Goal: Information Seeking & Learning: Find contact information

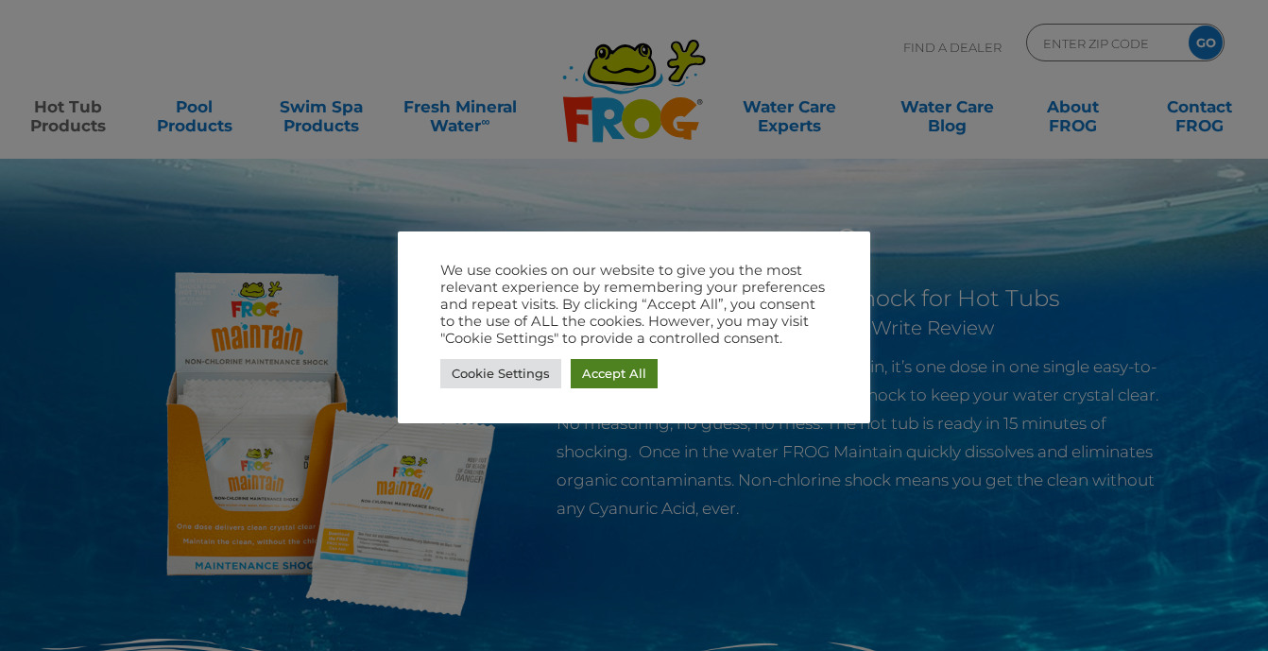
click at [611, 365] on link "Accept All" at bounding box center [614, 373] width 87 height 29
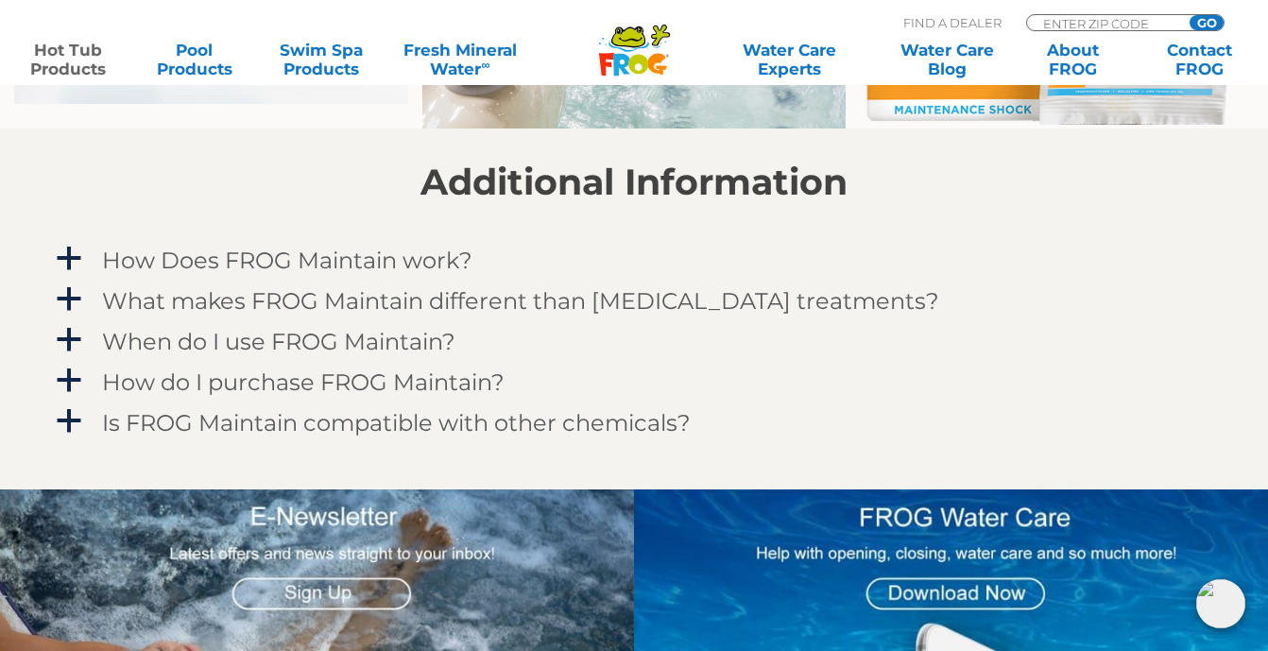
scroll to position [1544, 0]
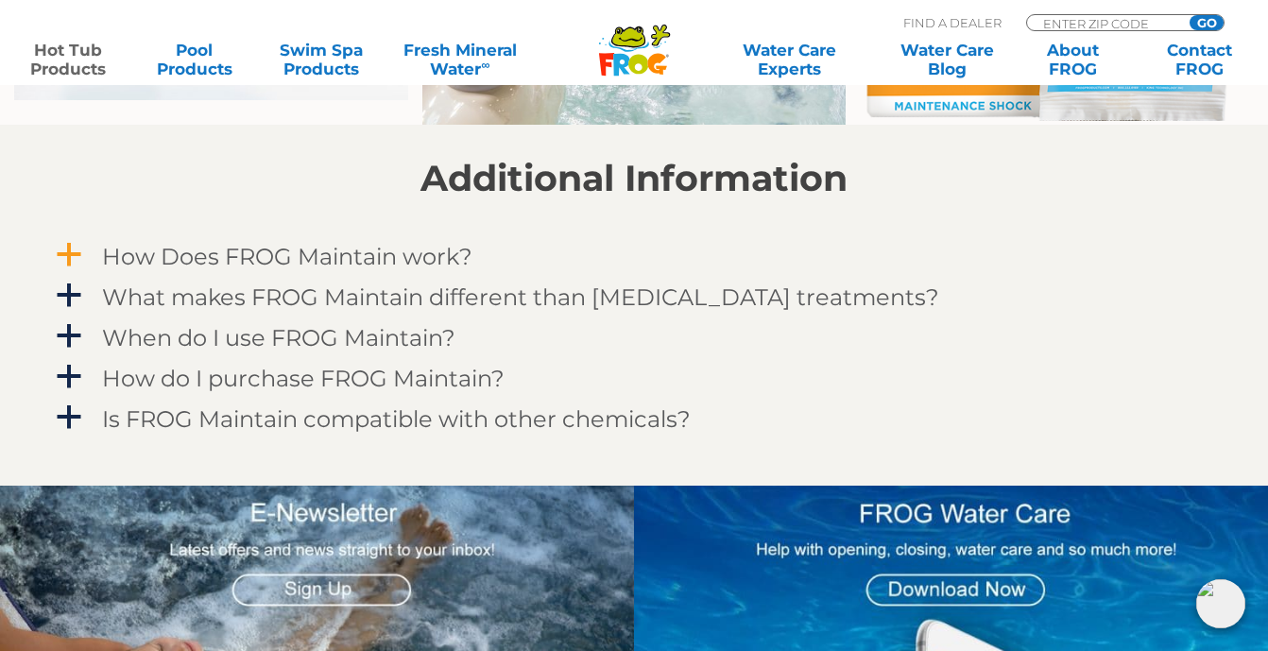
click at [67, 248] on span "a" at bounding box center [69, 255] width 28 height 28
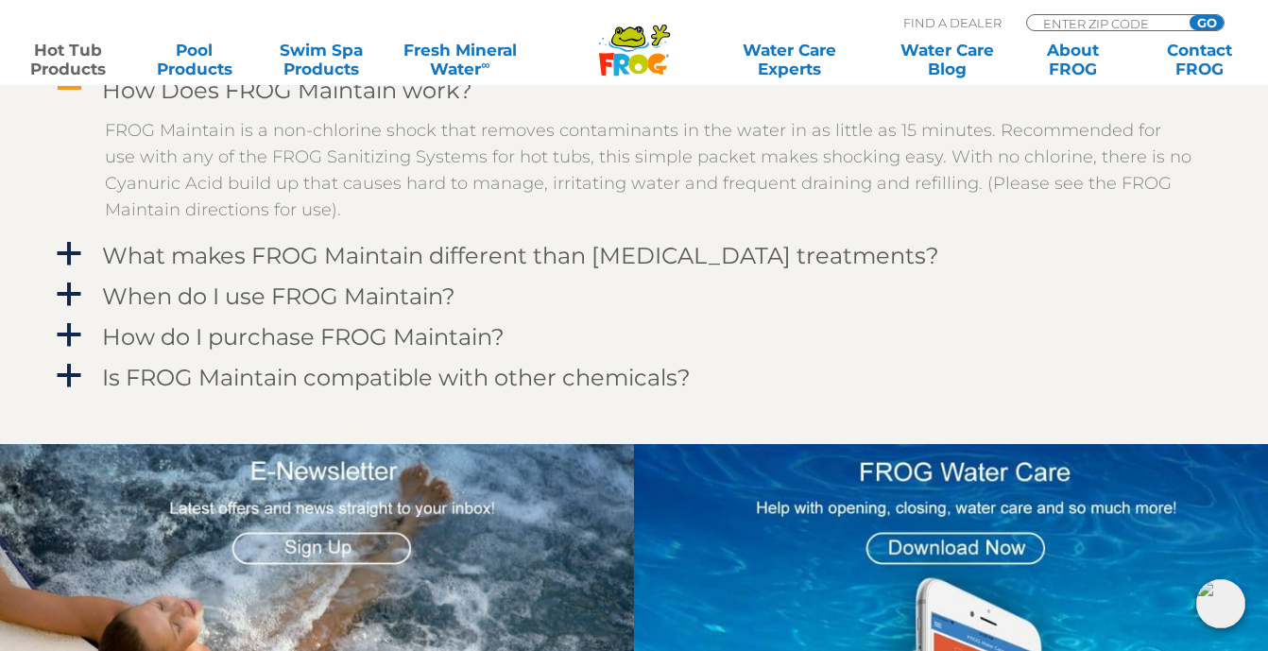
scroll to position [1711, 0]
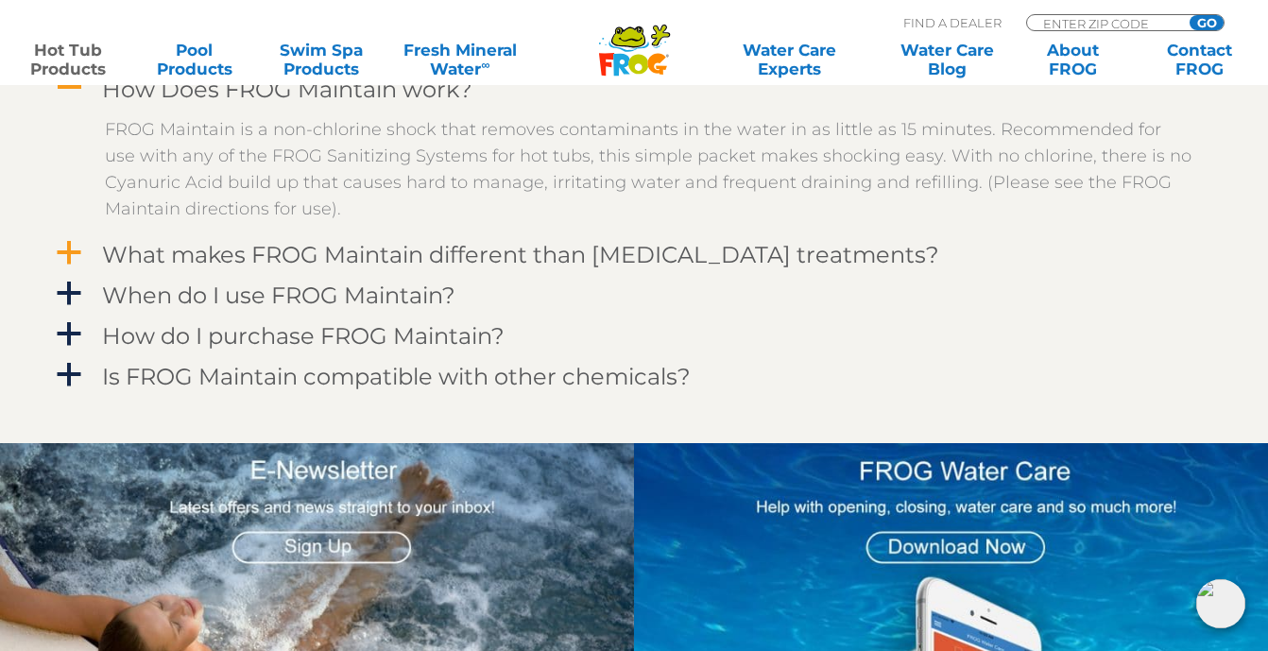
click at [72, 248] on span "a" at bounding box center [69, 253] width 28 height 28
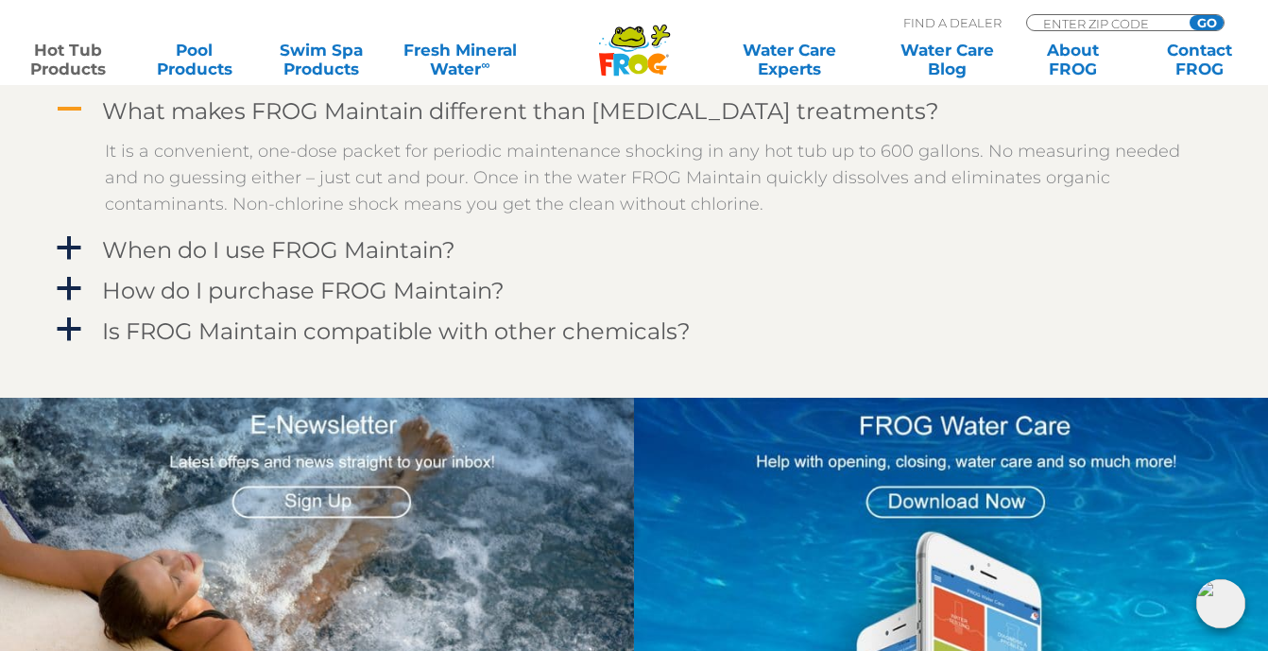
scroll to position [1857, 1]
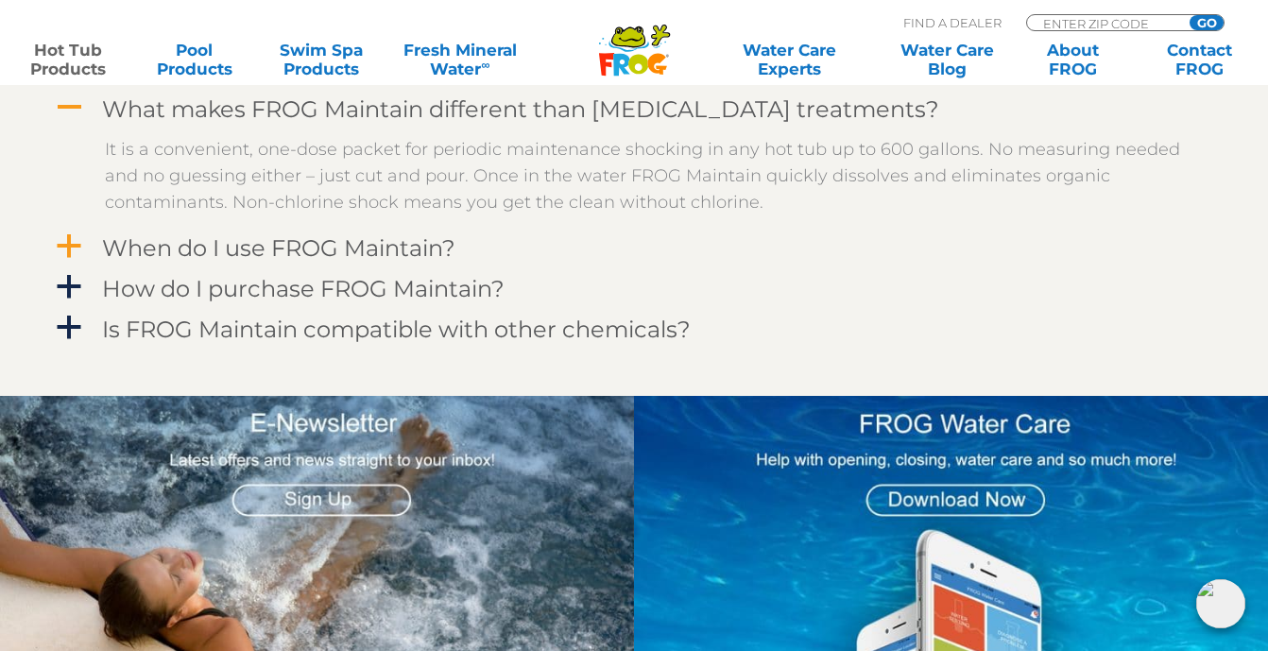
click at [71, 244] on span "a" at bounding box center [69, 246] width 28 height 28
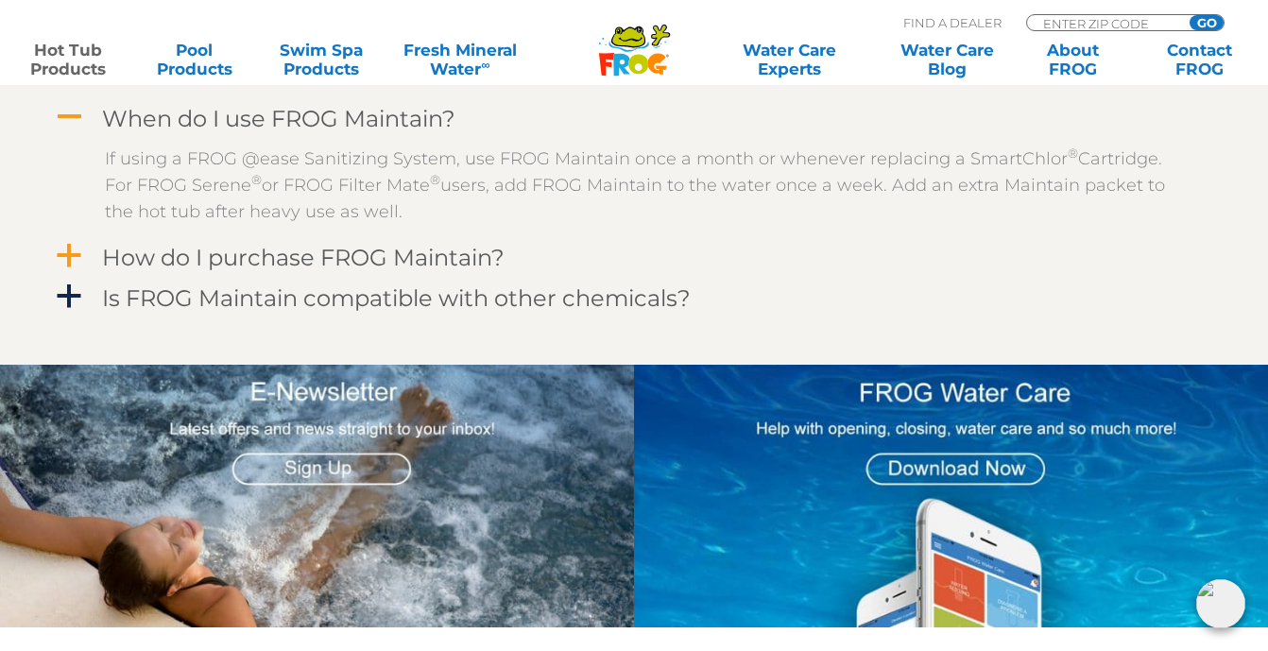
scroll to position [1996, 1]
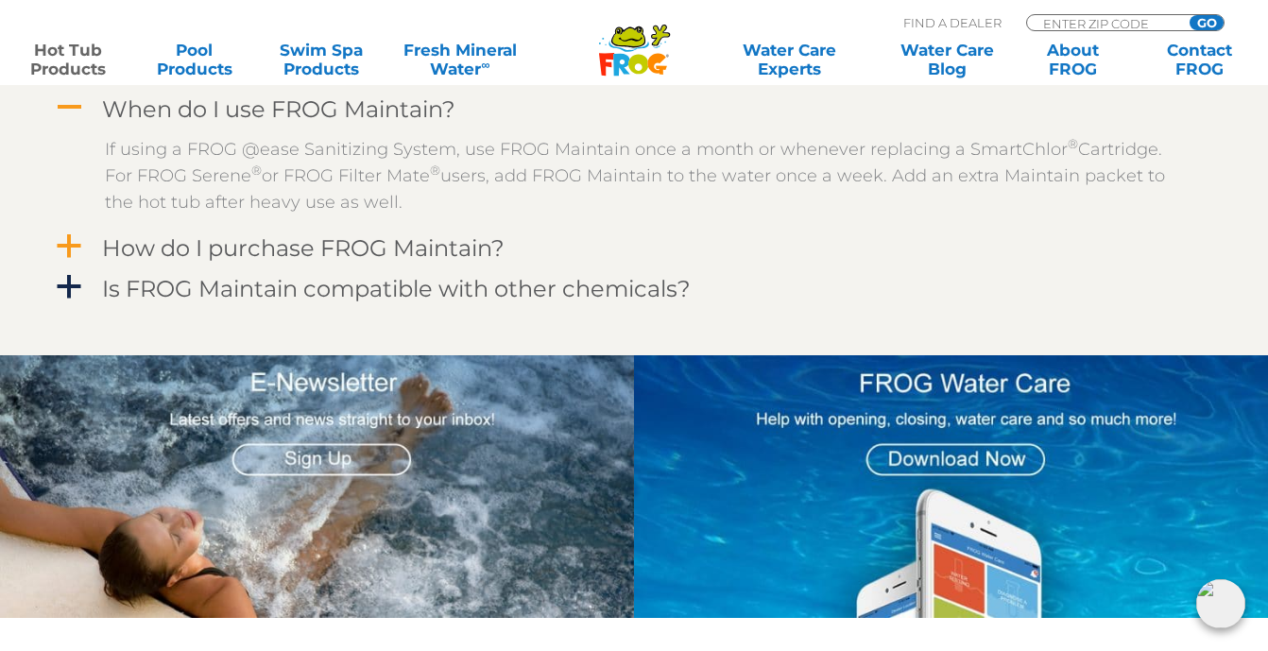
click at [66, 243] on span "a" at bounding box center [69, 246] width 28 height 28
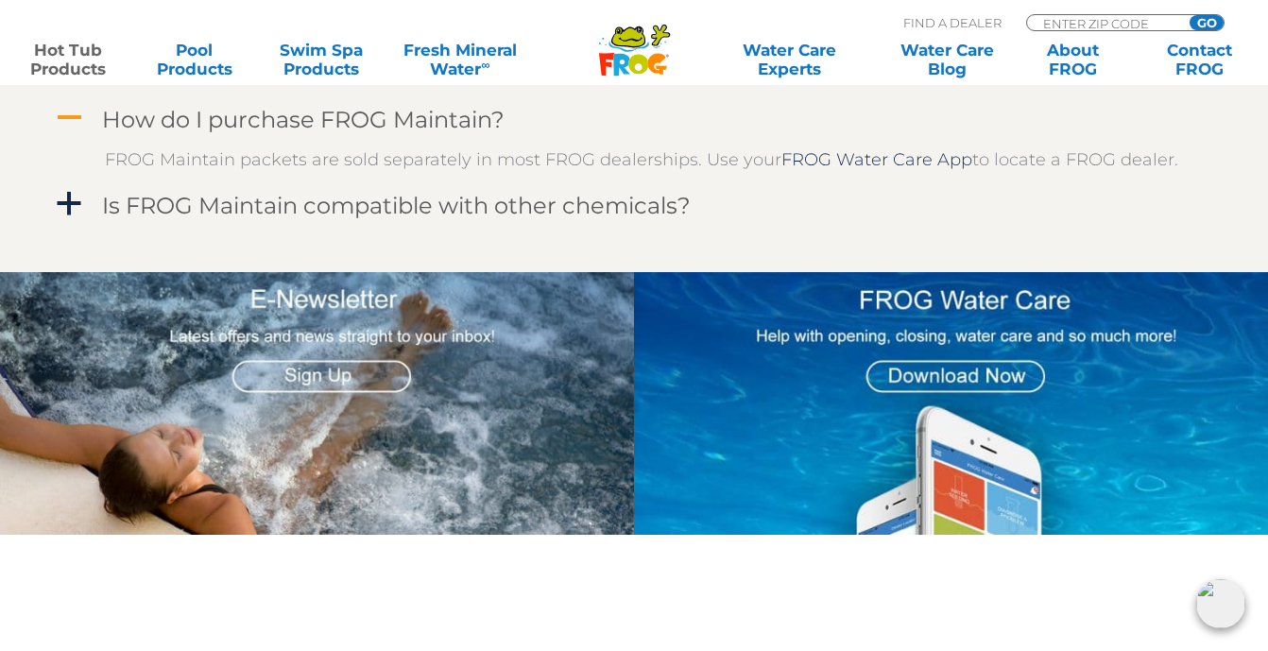
scroll to position [2127, 0]
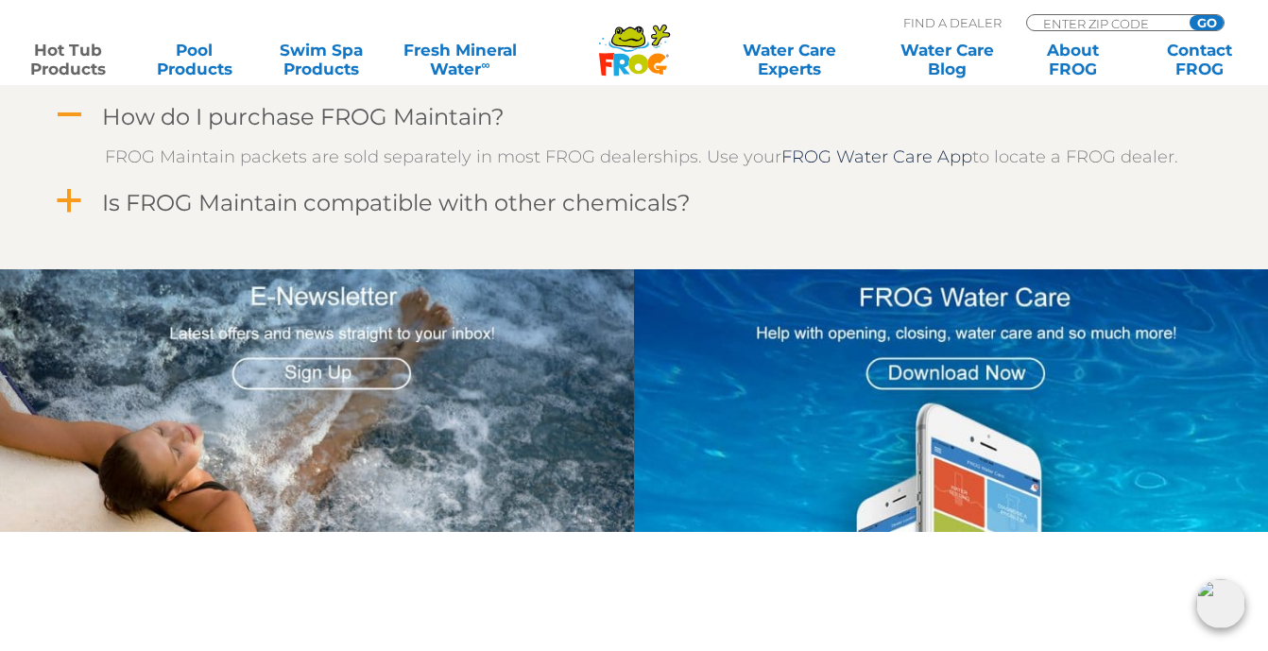
click at [68, 203] on span "a" at bounding box center [69, 201] width 28 height 28
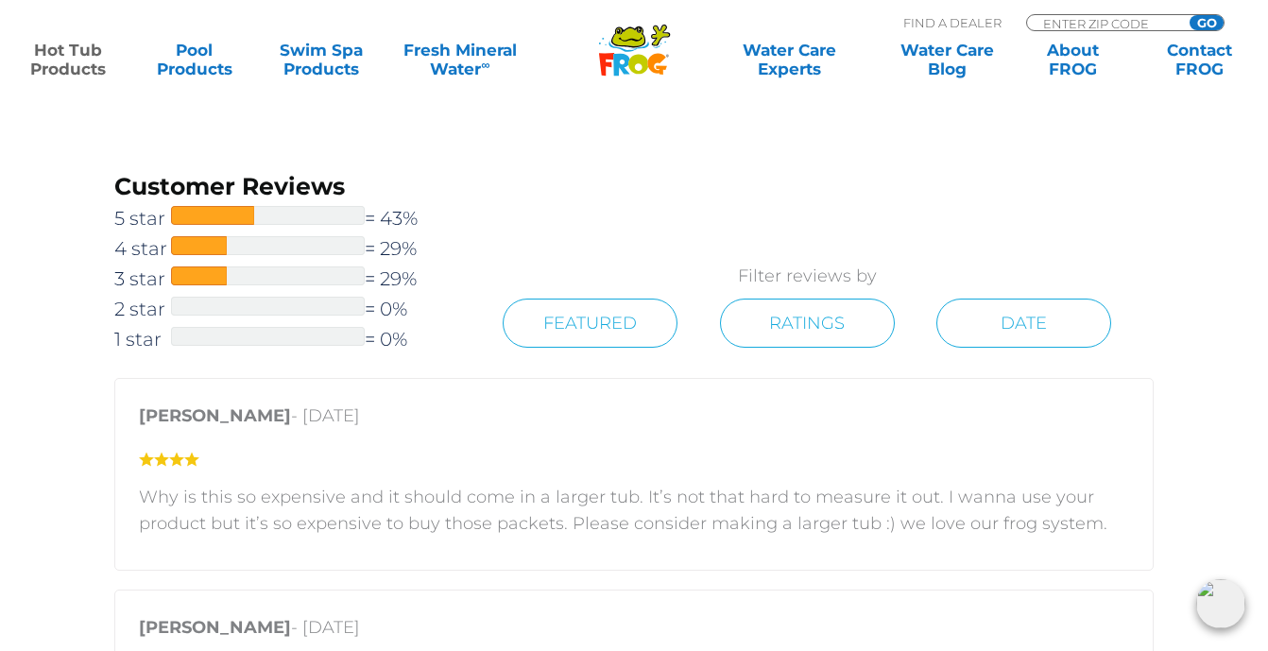
scroll to position [2652, 1]
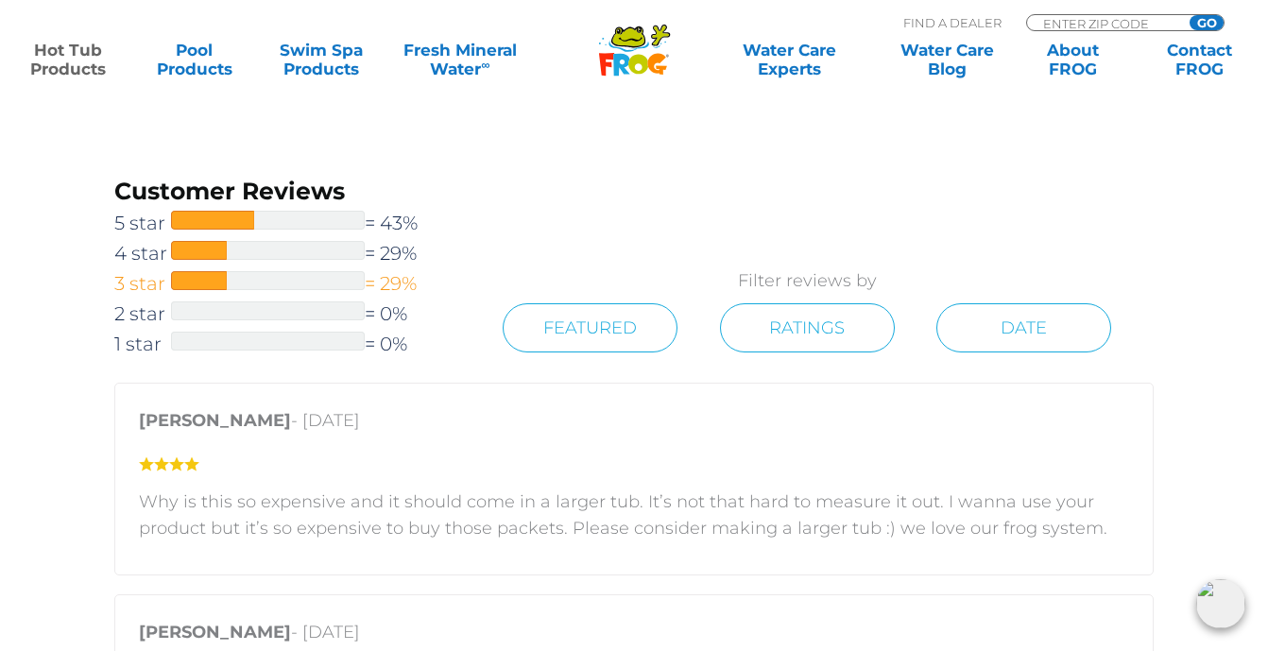
click at [146, 283] on span "3 star" at bounding box center [142, 283] width 57 height 30
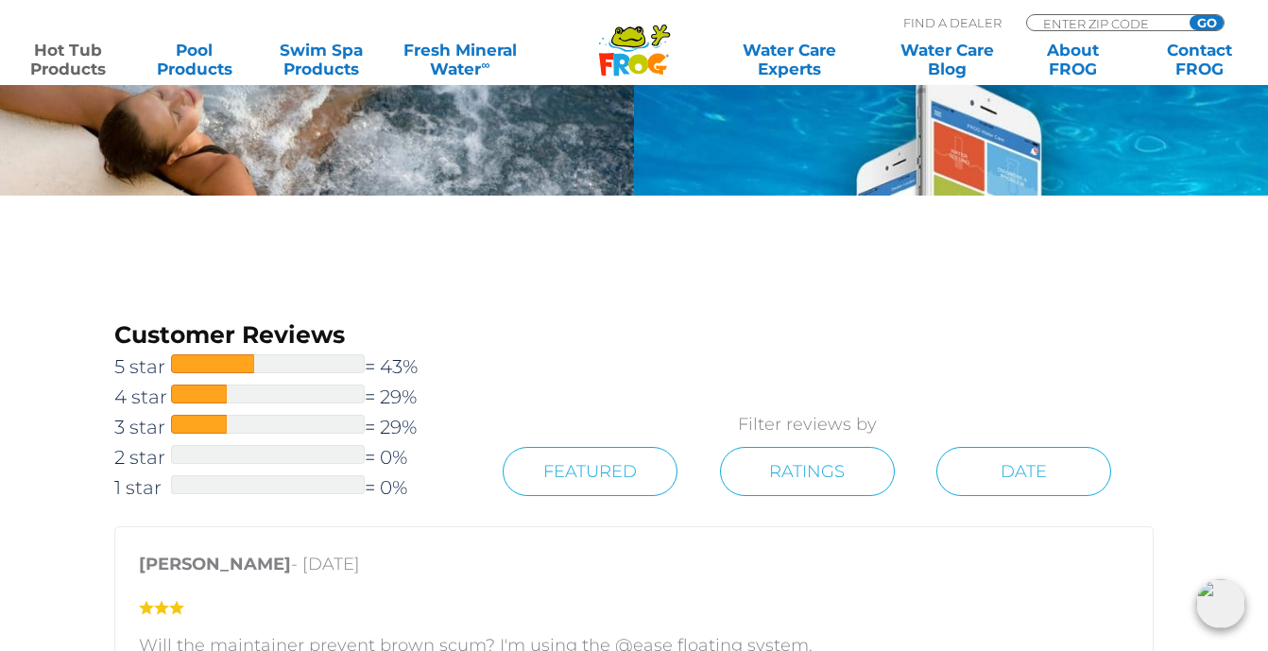
scroll to position [2510, 0]
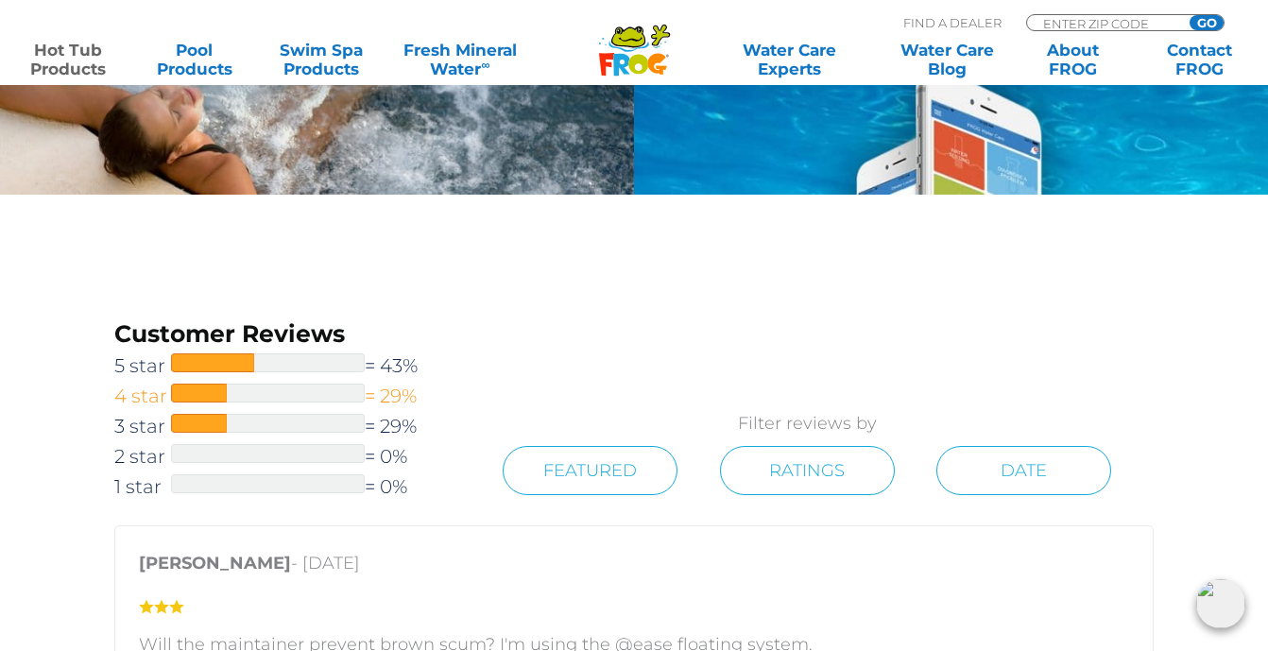
click at [154, 394] on span "4 star" at bounding box center [142, 396] width 57 height 30
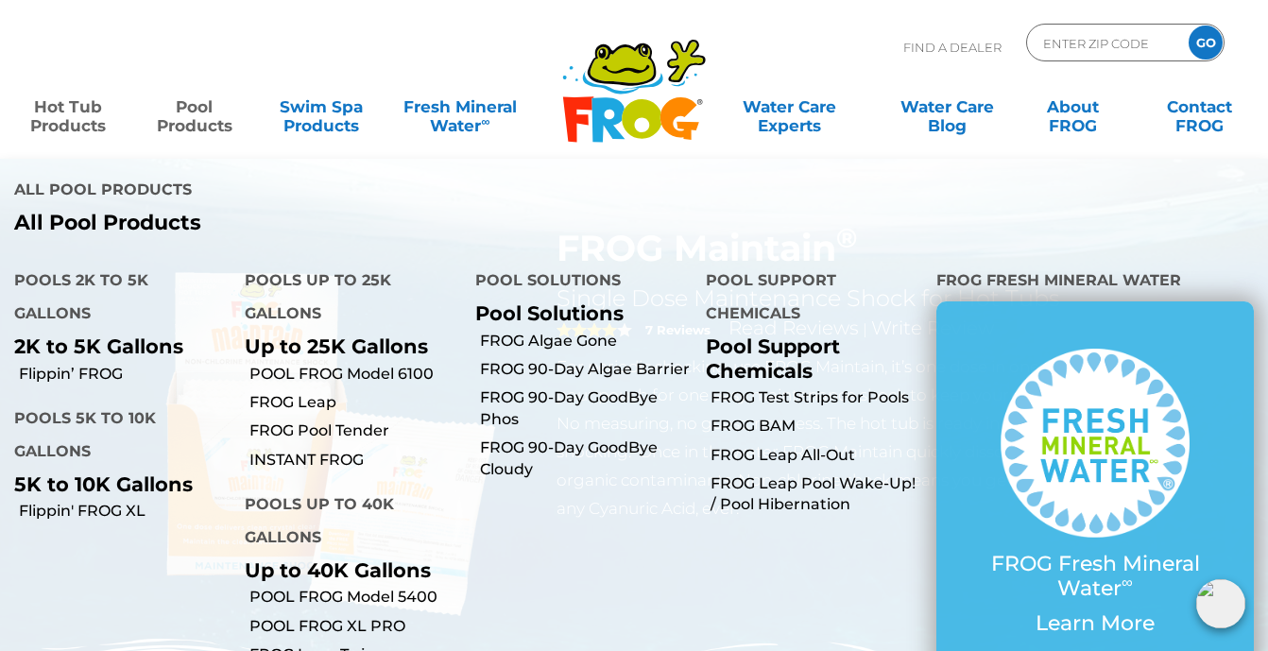
scroll to position [0, 0]
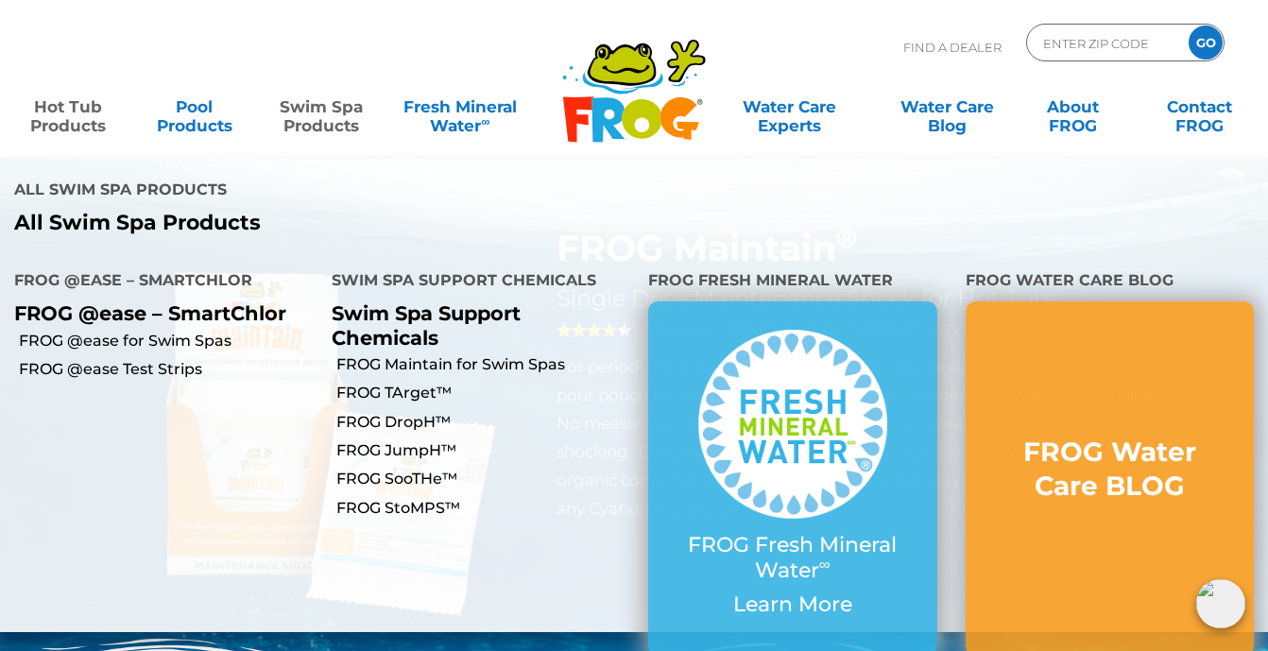
click at [301, 119] on link "Swim Spa Products" at bounding box center [321, 107] width 98 height 38
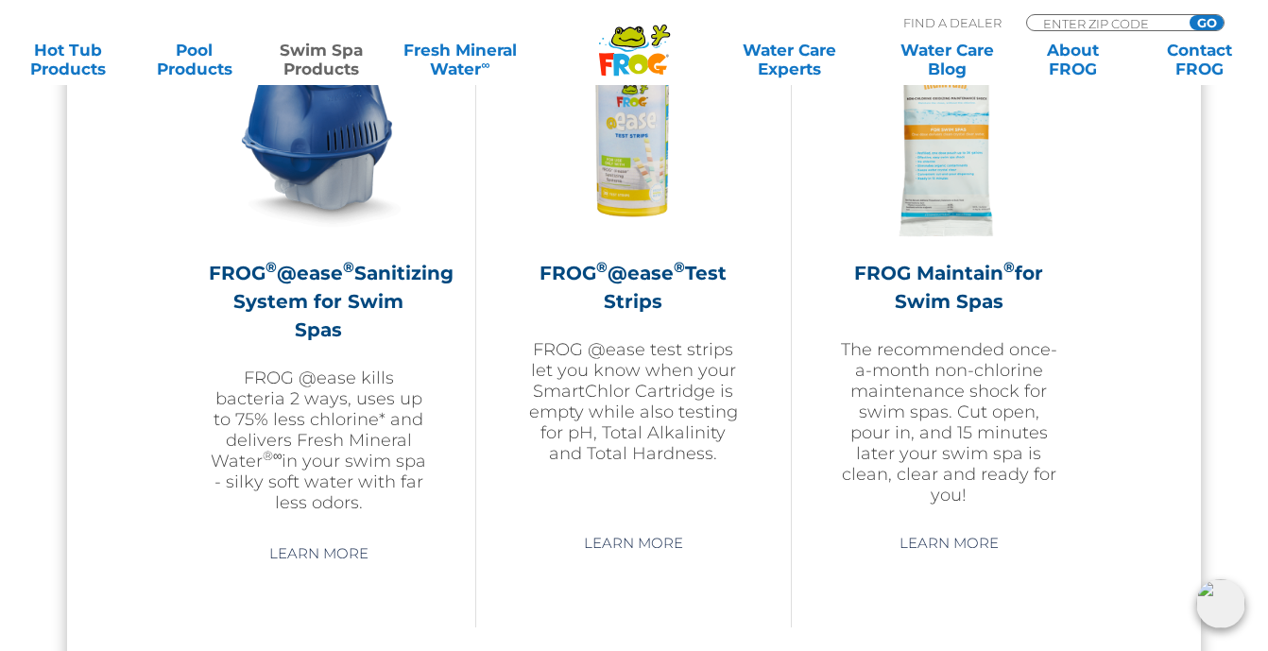
scroll to position [1805, 0]
click at [930, 553] on link "Learn More" at bounding box center [949, 544] width 143 height 34
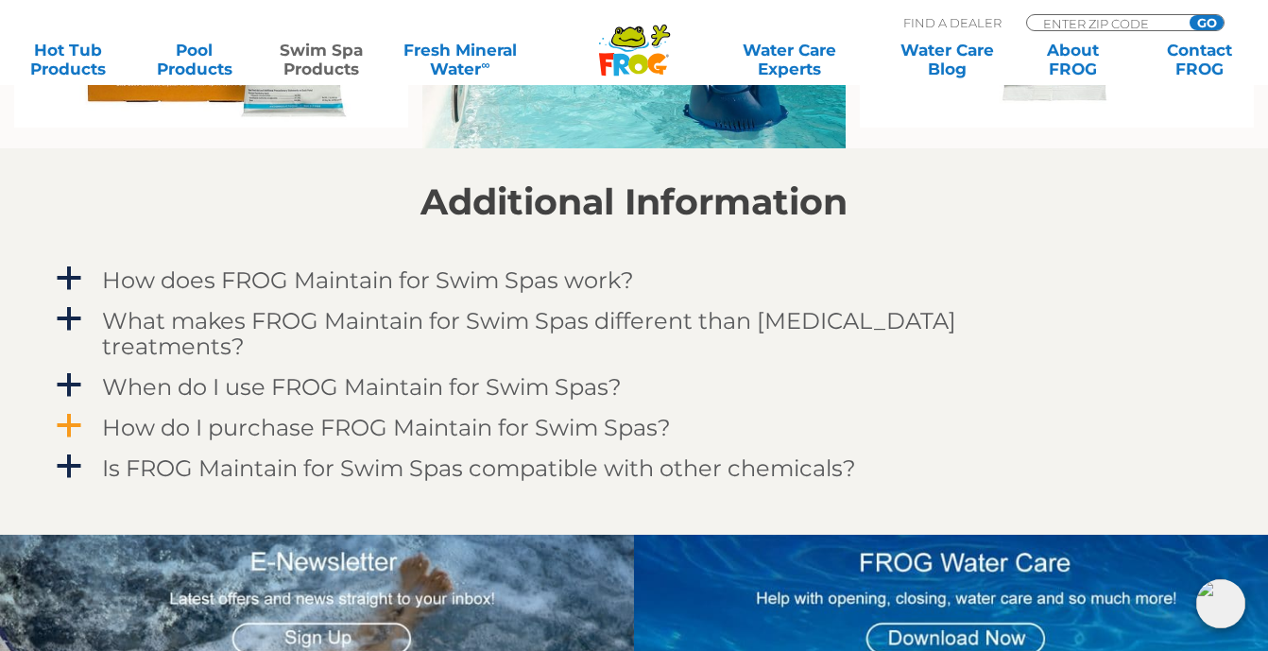
scroll to position [1524, 0]
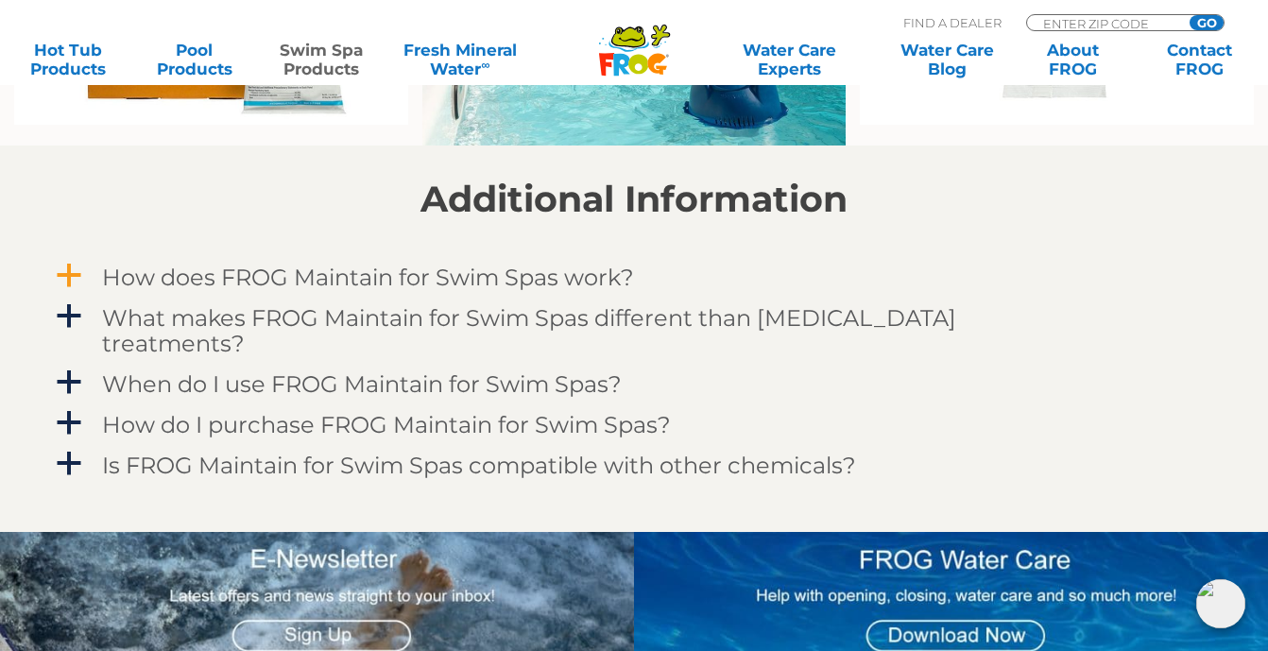
click at [73, 272] on span "a" at bounding box center [69, 276] width 28 height 28
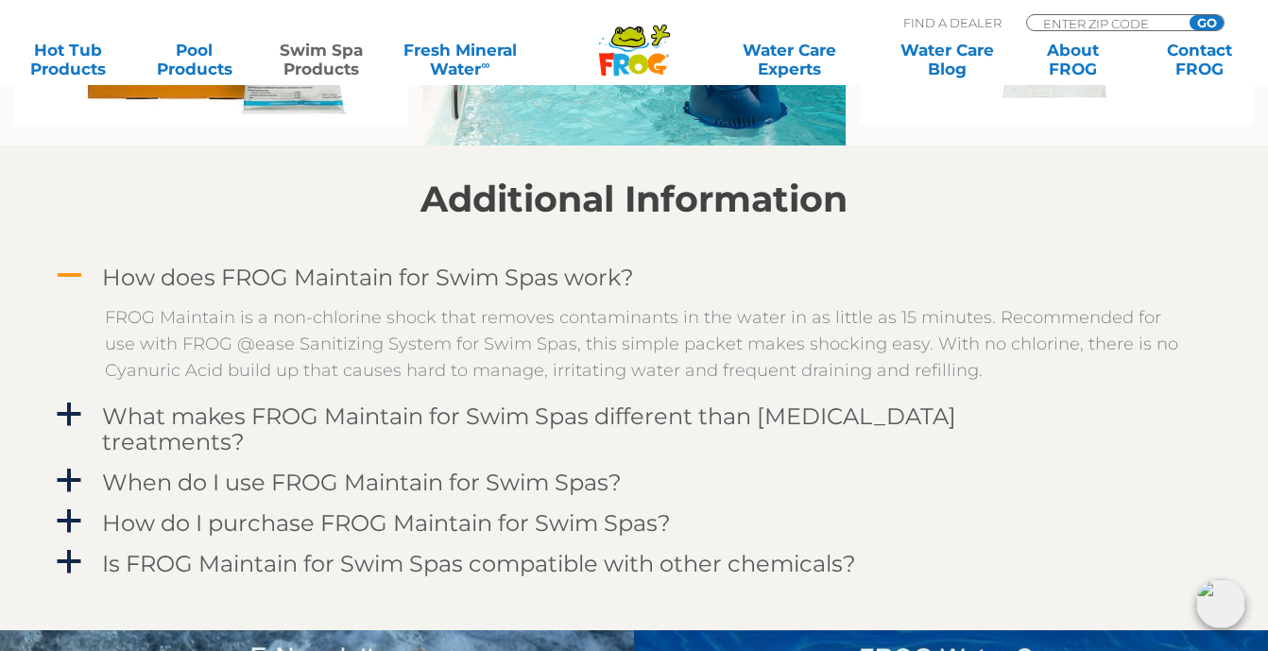
click at [73, 272] on span "A" at bounding box center [69, 276] width 28 height 28
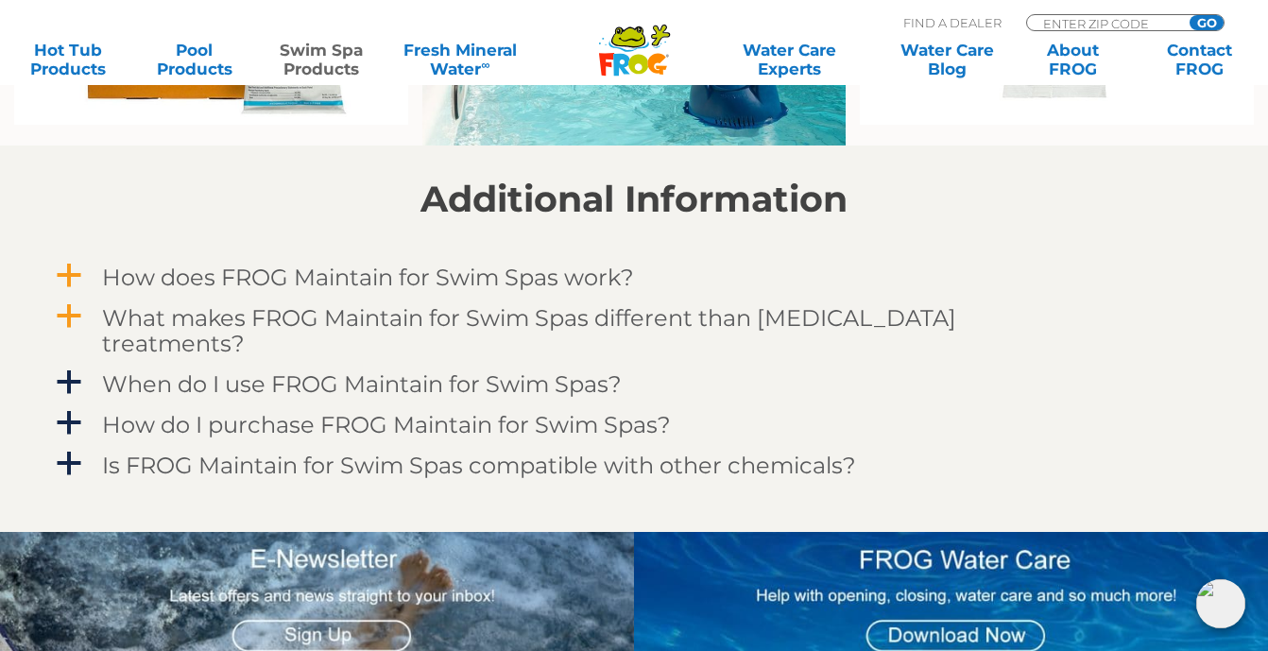
click at [68, 313] on span "a" at bounding box center [69, 316] width 28 height 28
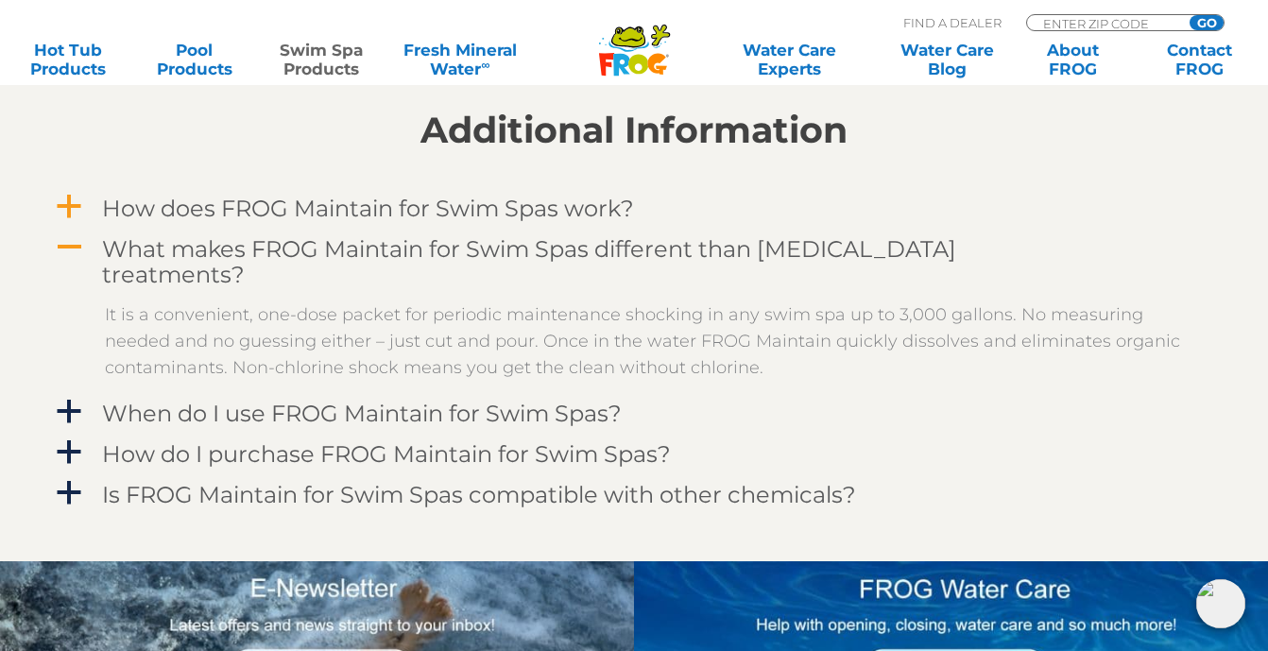
scroll to position [1594, 0]
click at [62, 244] on span "A" at bounding box center [69, 246] width 28 height 28
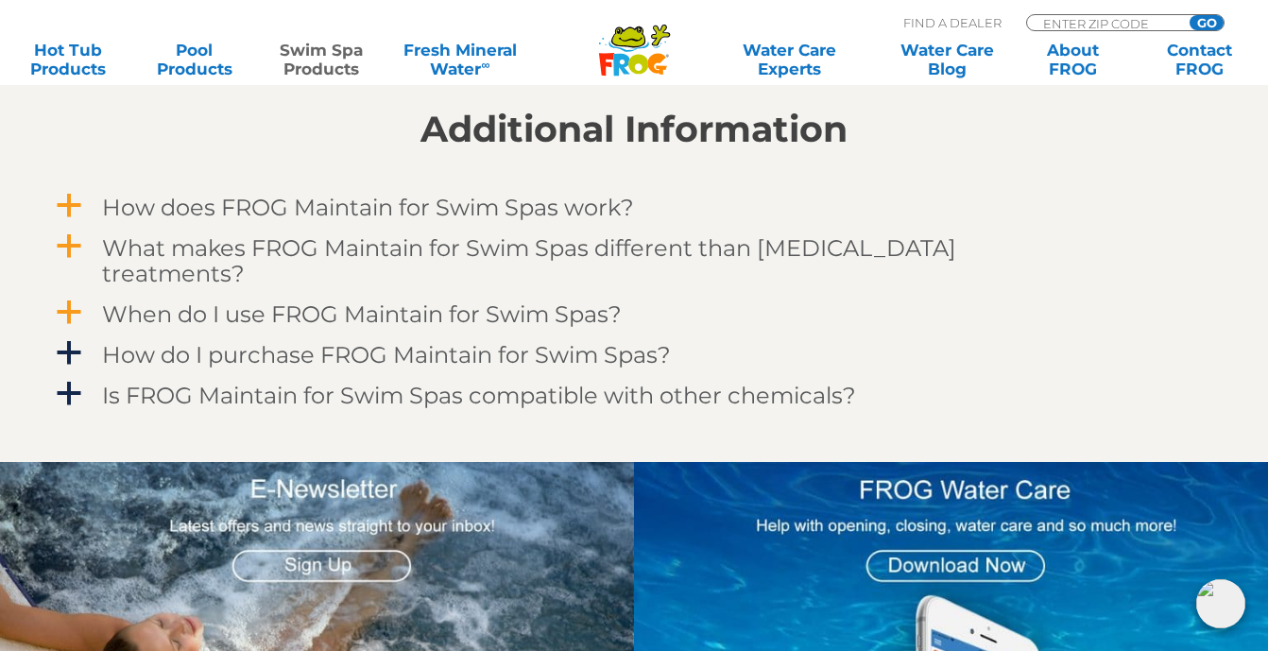
click at [69, 299] on span "a" at bounding box center [69, 313] width 28 height 28
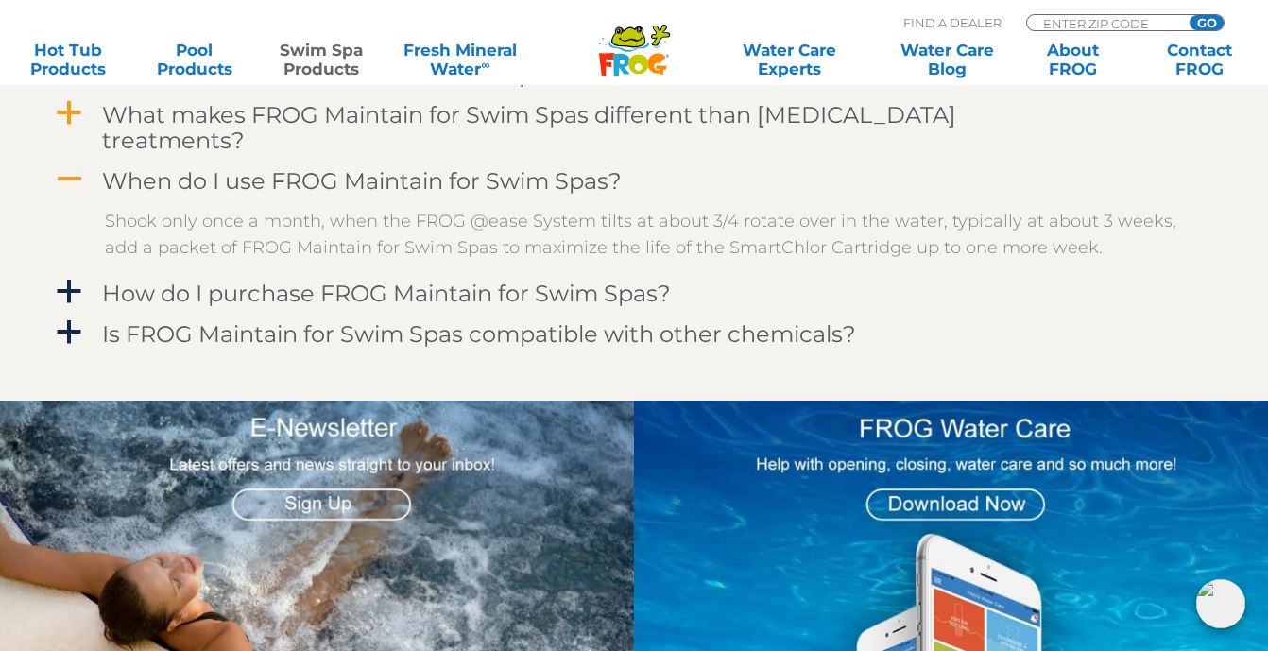
scroll to position [1728, 0]
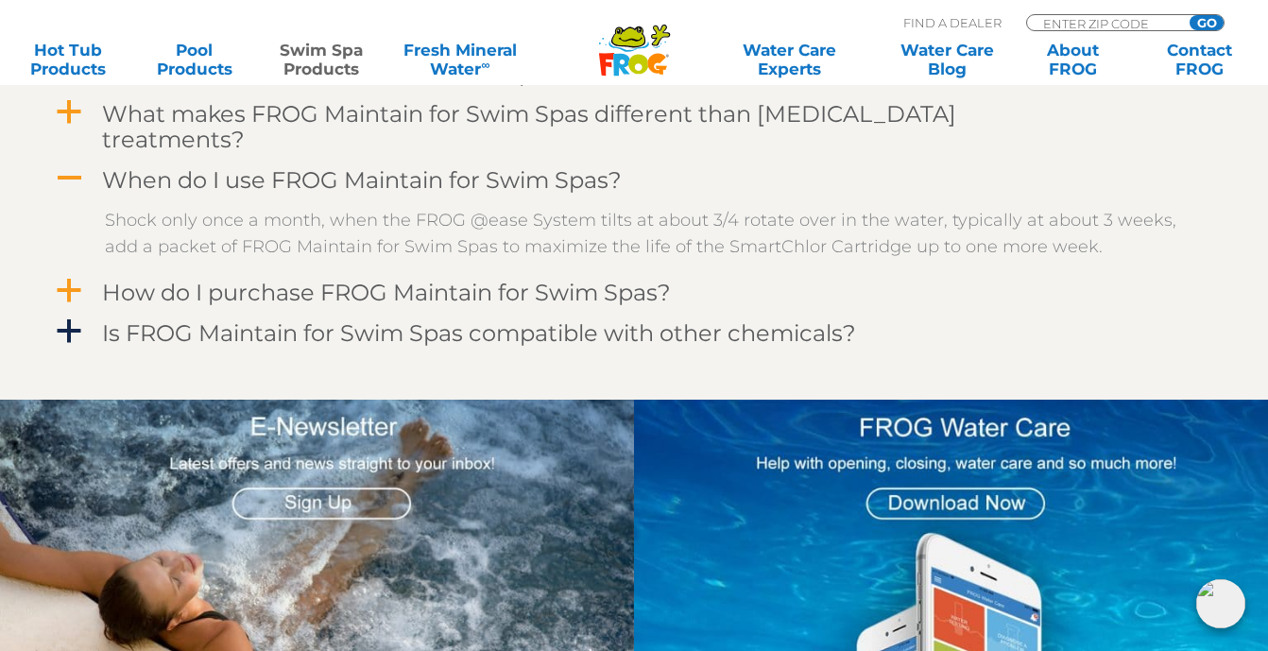
click at [68, 277] on span "a" at bounding box center [69, 291] width 28 height 28
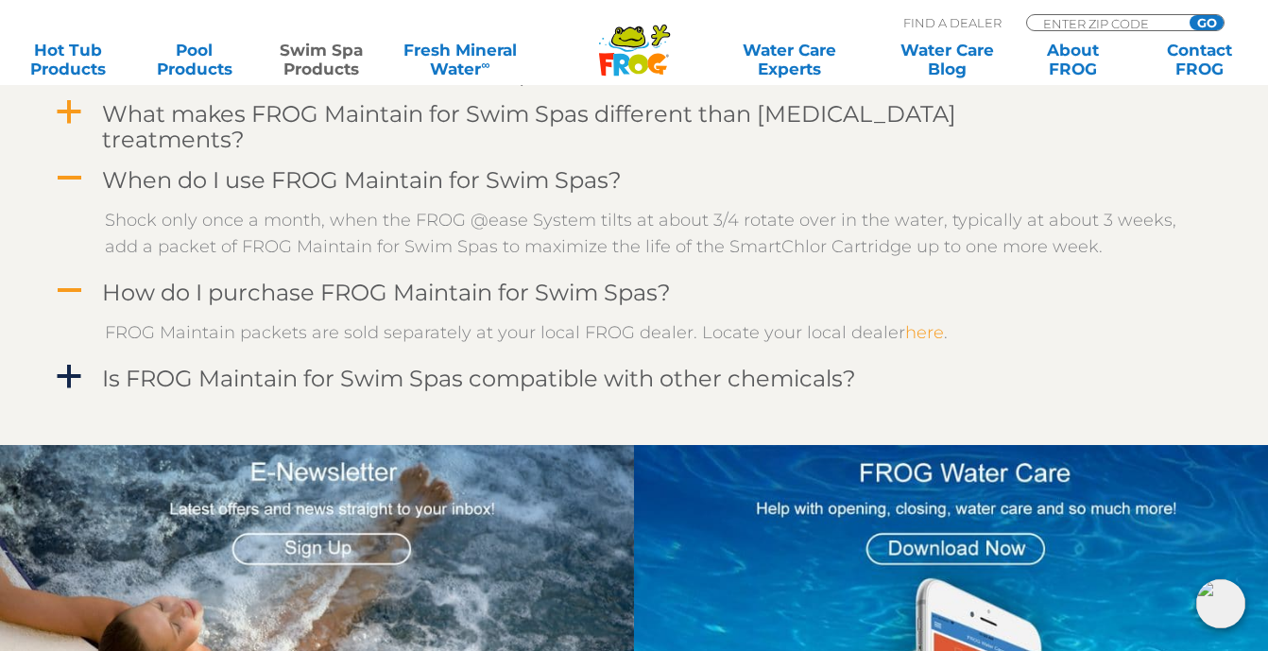
click at [910, 322] on link "here" at bounding box center [924, 332] width 39 height 21
click at [69, 277] on span "A" at bounding box center [69, 291] width 28 height 28
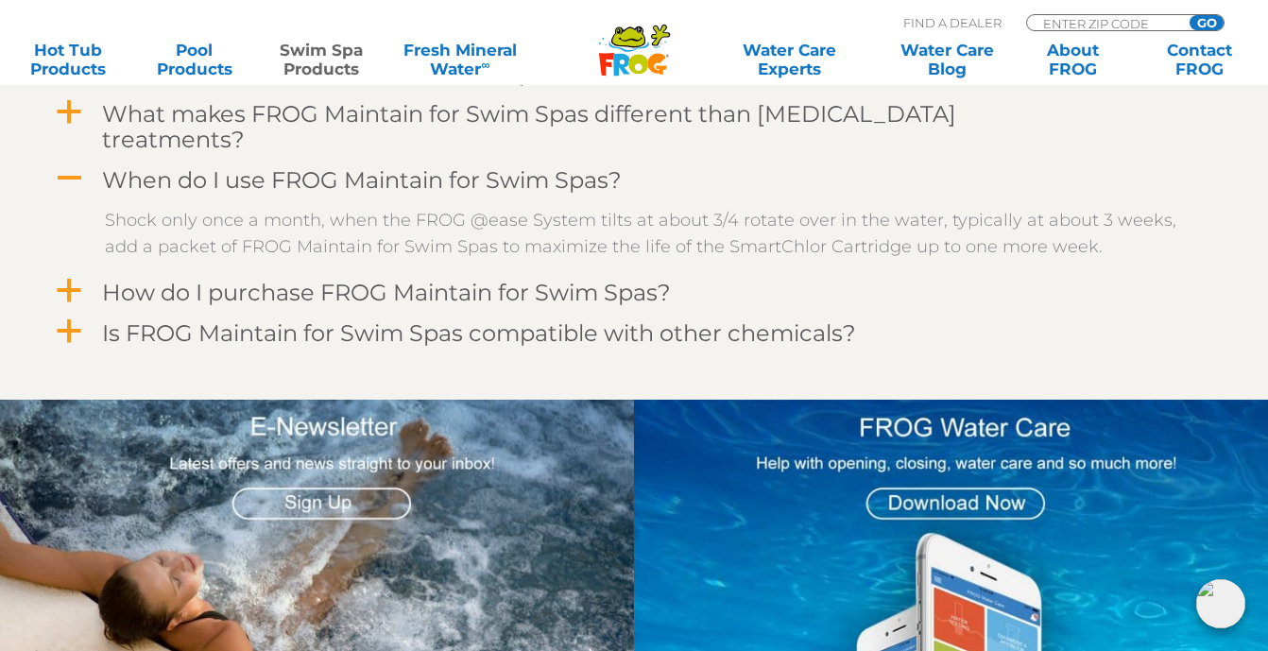
click at [70, 317] on span "a" at bounding box center [69, 331] width 28 height 28
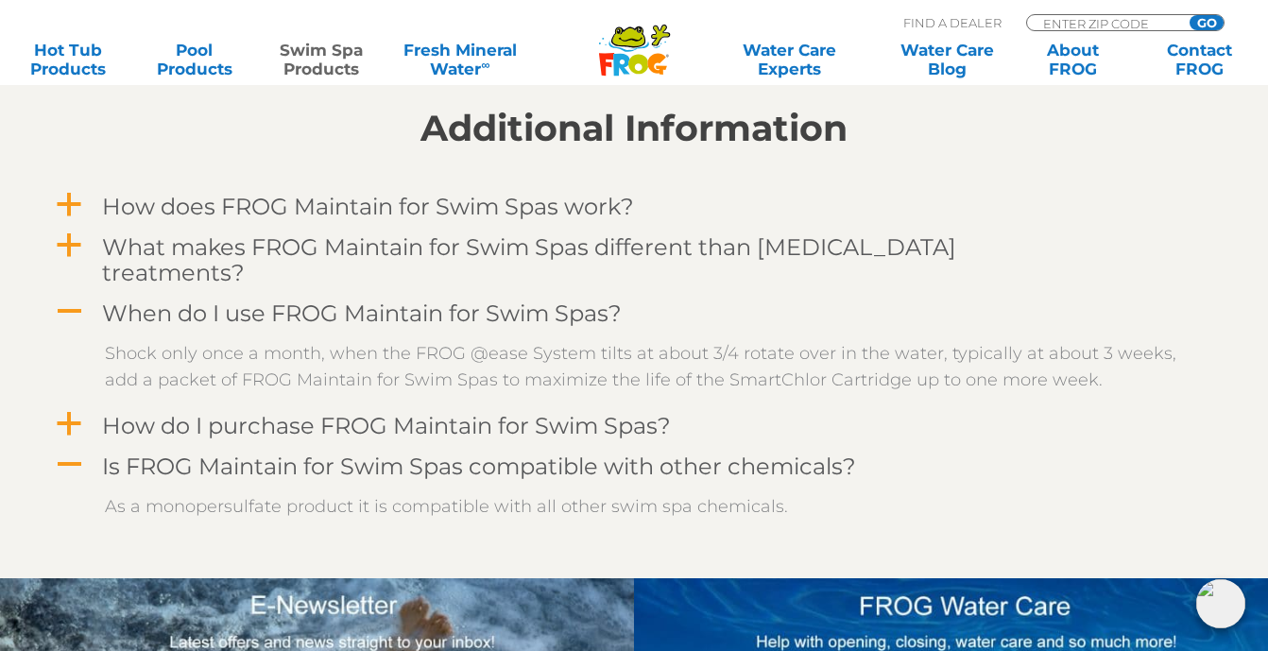
scroll to position [1624, 0]
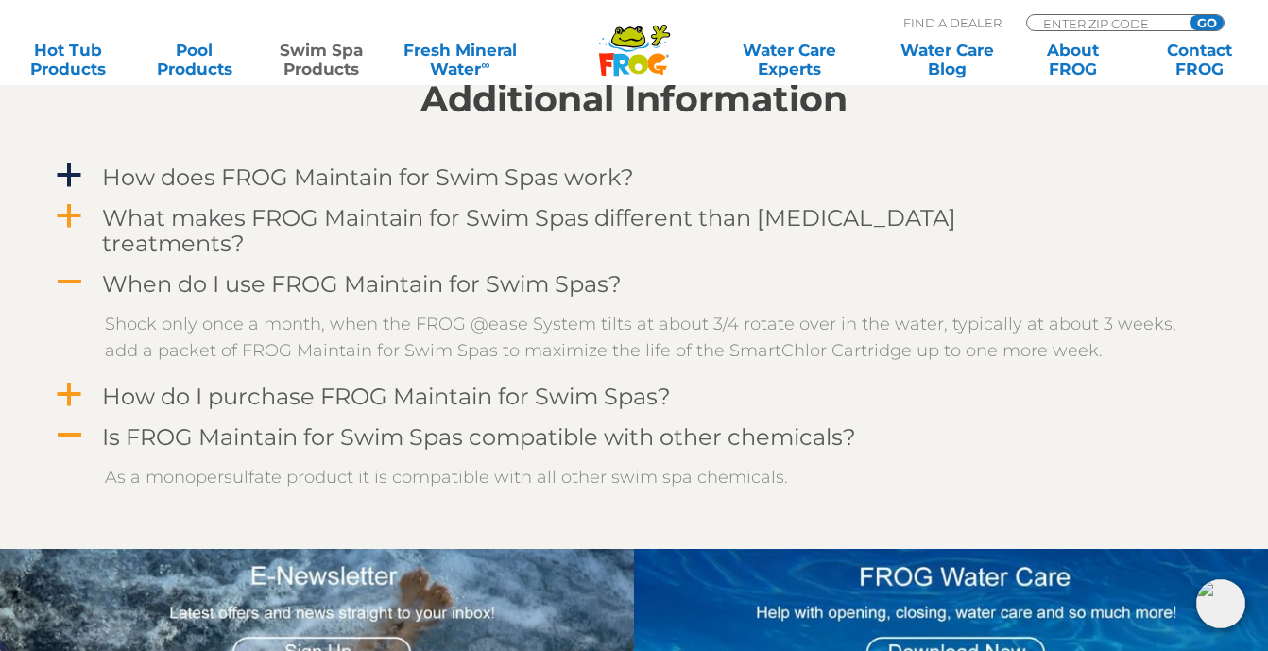
click at [81, 421] on span "A" at bounding box center [69, 435] width 28 height 28
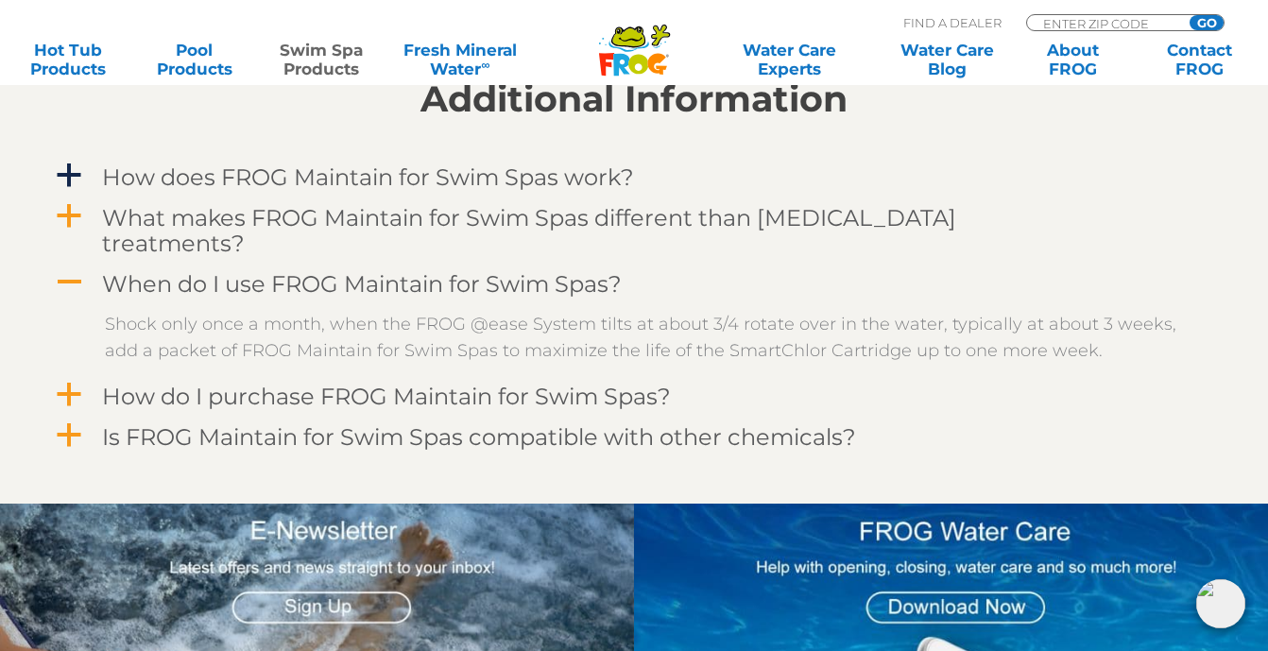
click at [68, 268] on span "A" at bounding box center [69, 282] width 28 height 28
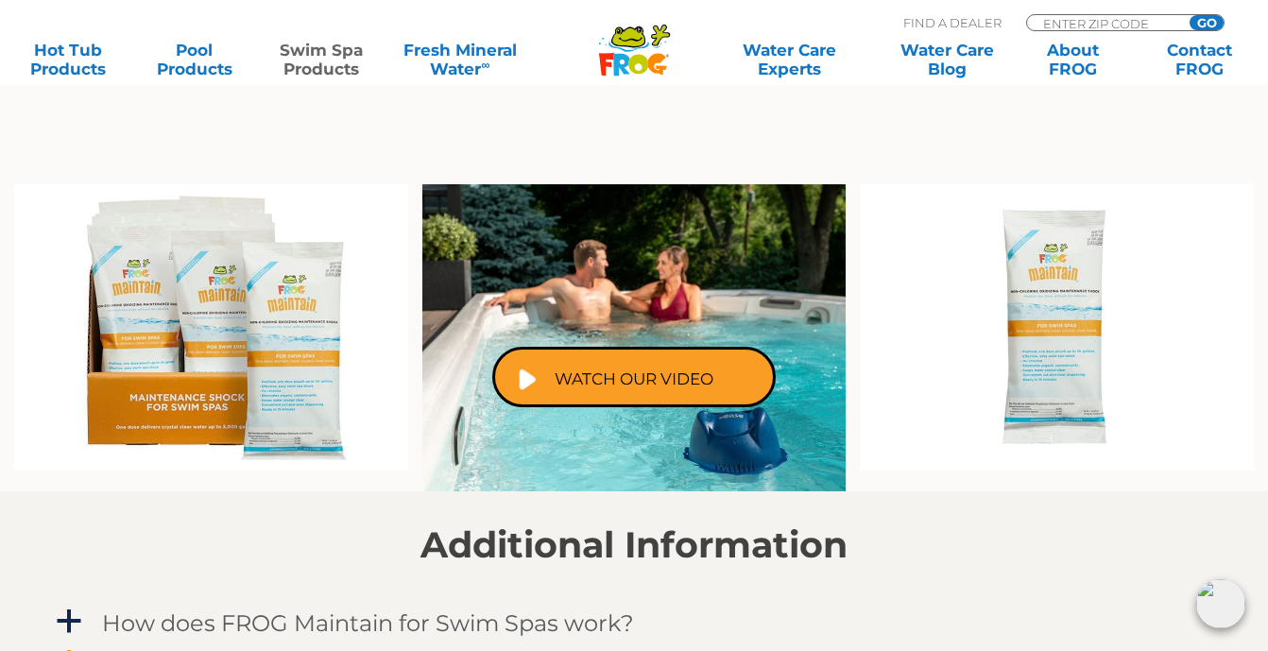
scroll to position [1160, 0]
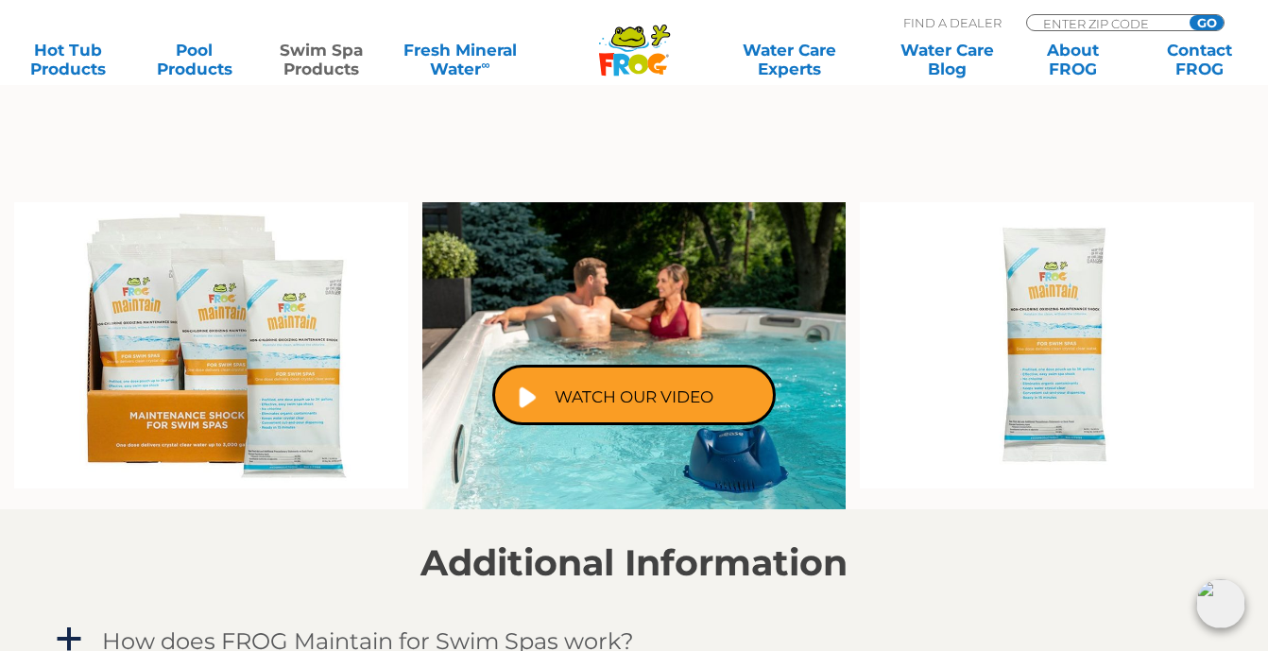
click at [242, 338] on img at bounding box center [211, 345] width 394 height 287
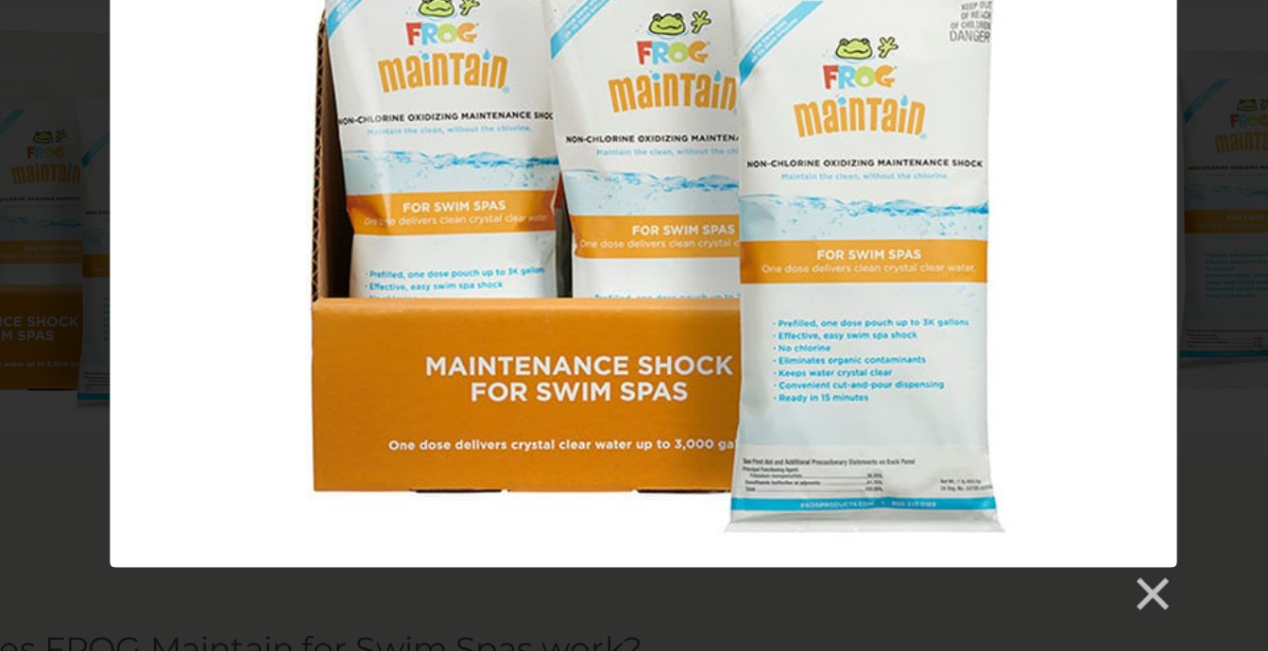
scroll to position [1153, 0]
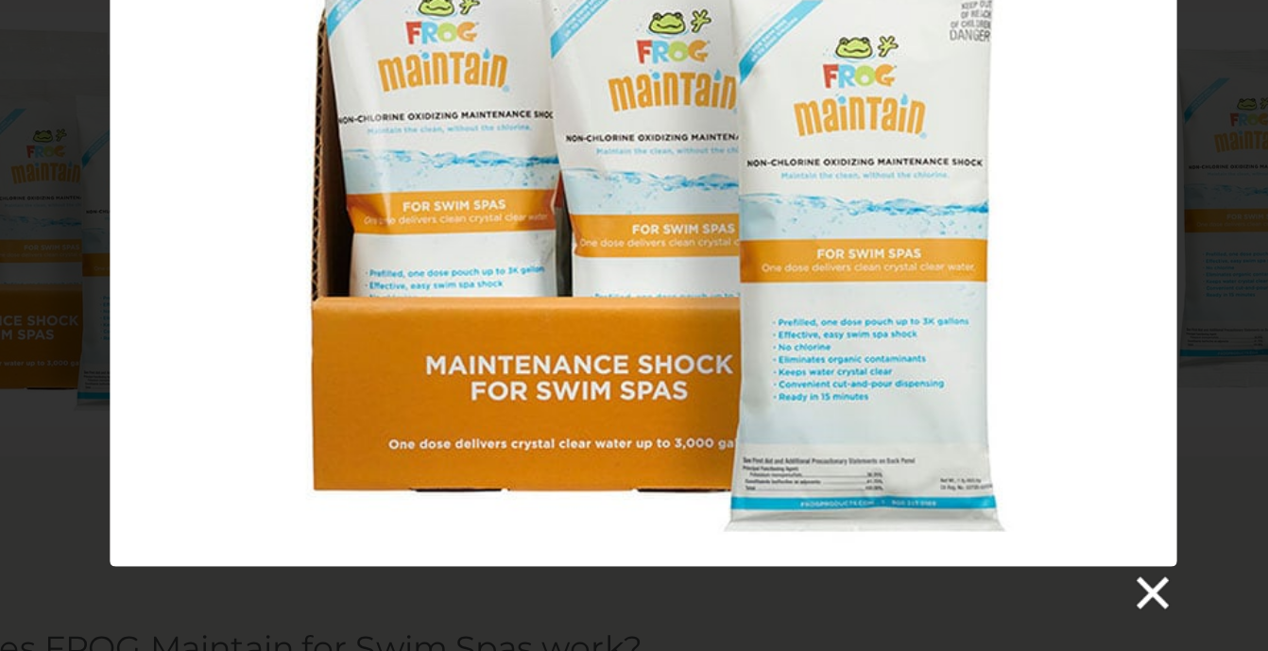
click at [970, 597] on link at bounding box center [984, 611] width 28 height 28
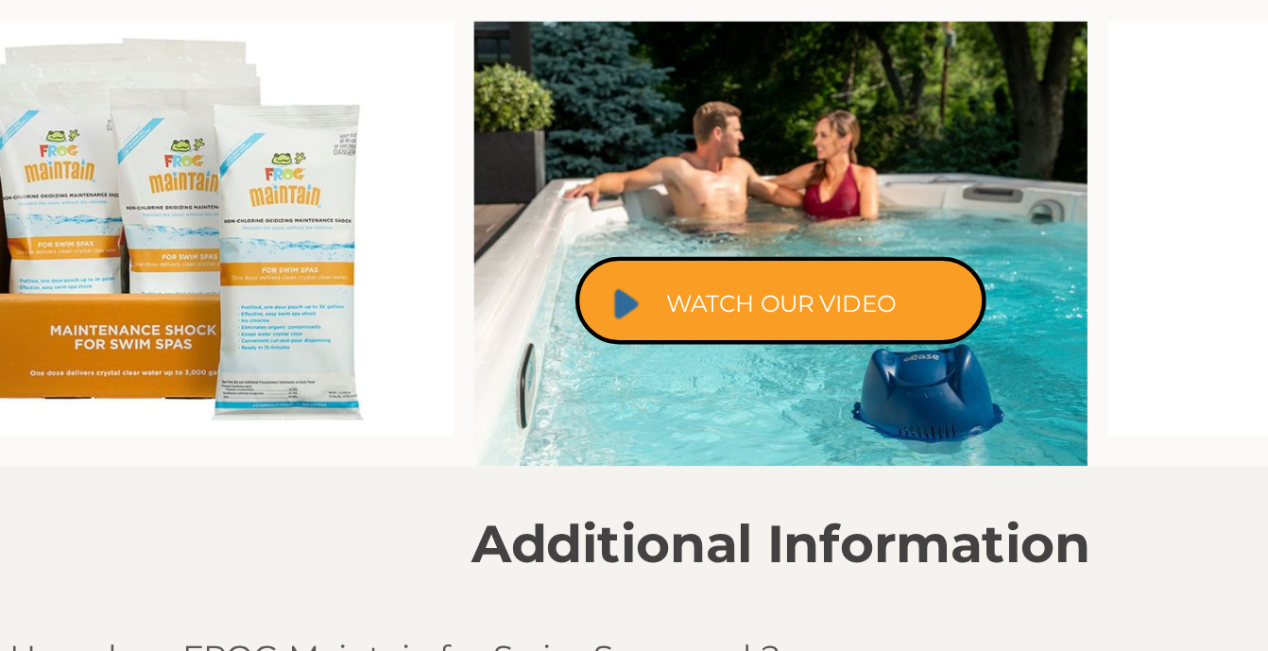
scroll to position [1267, 0]
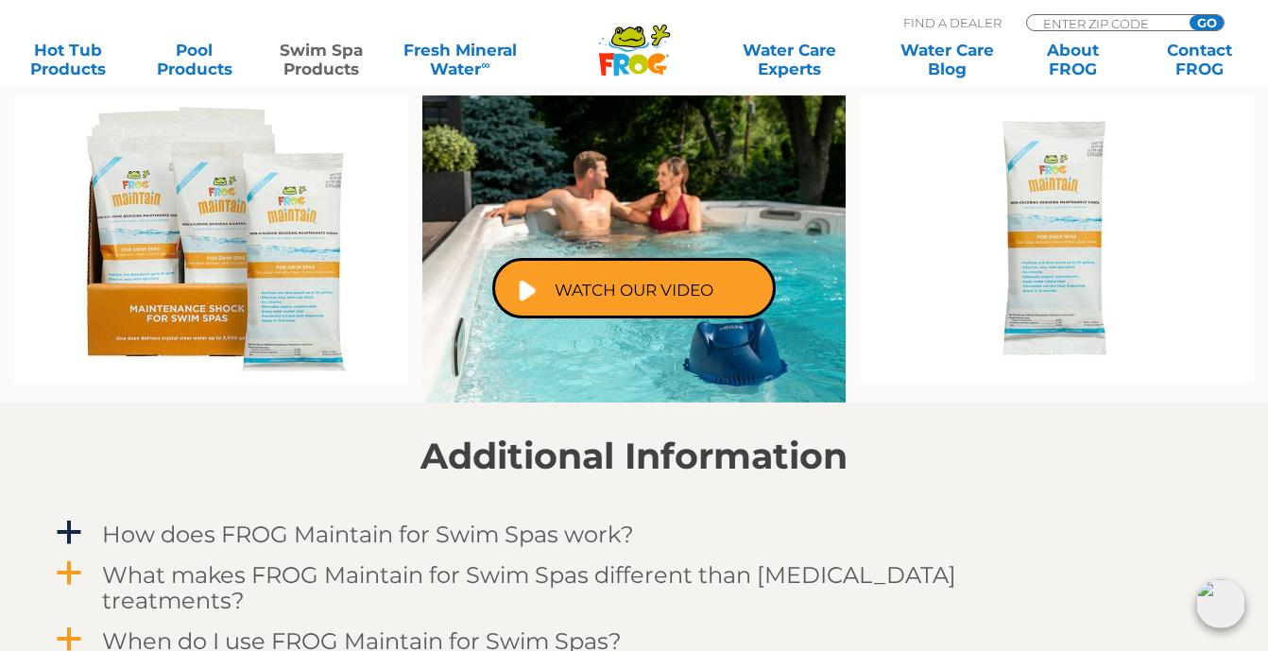
click at [1057, 228] on img at bounding box center [1057, 238] width 394 height 287
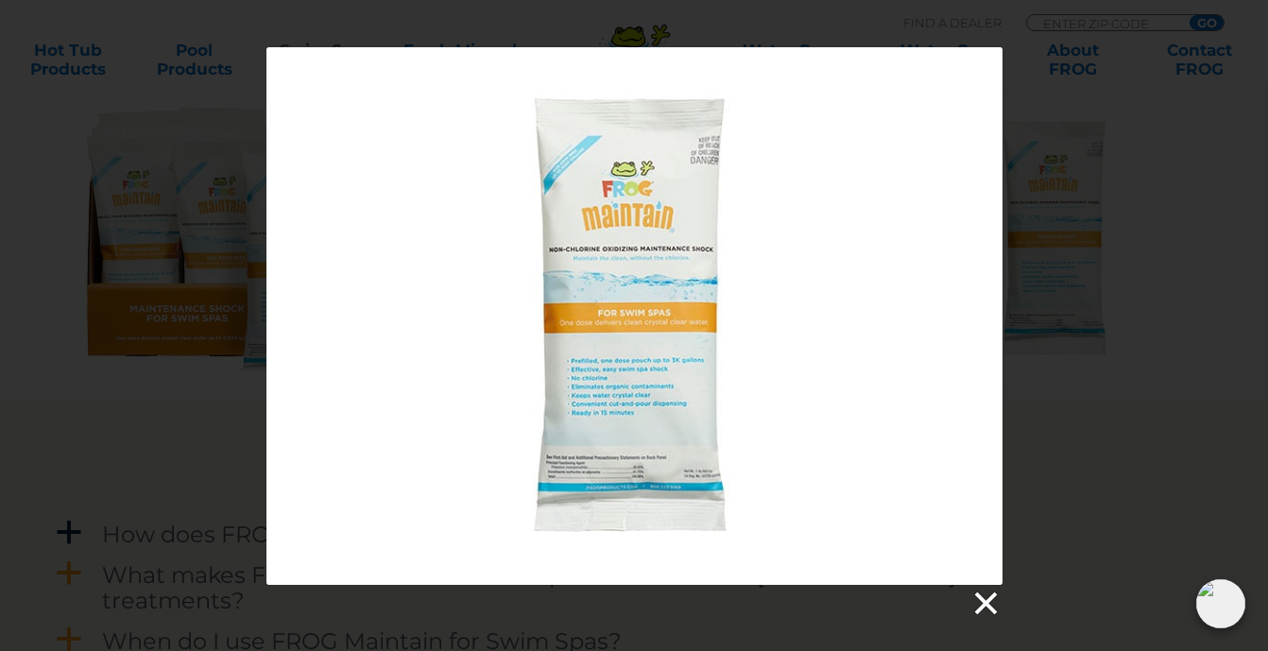
click at [985, 603] on link at bounding box center [984, 604] width 28 height 28
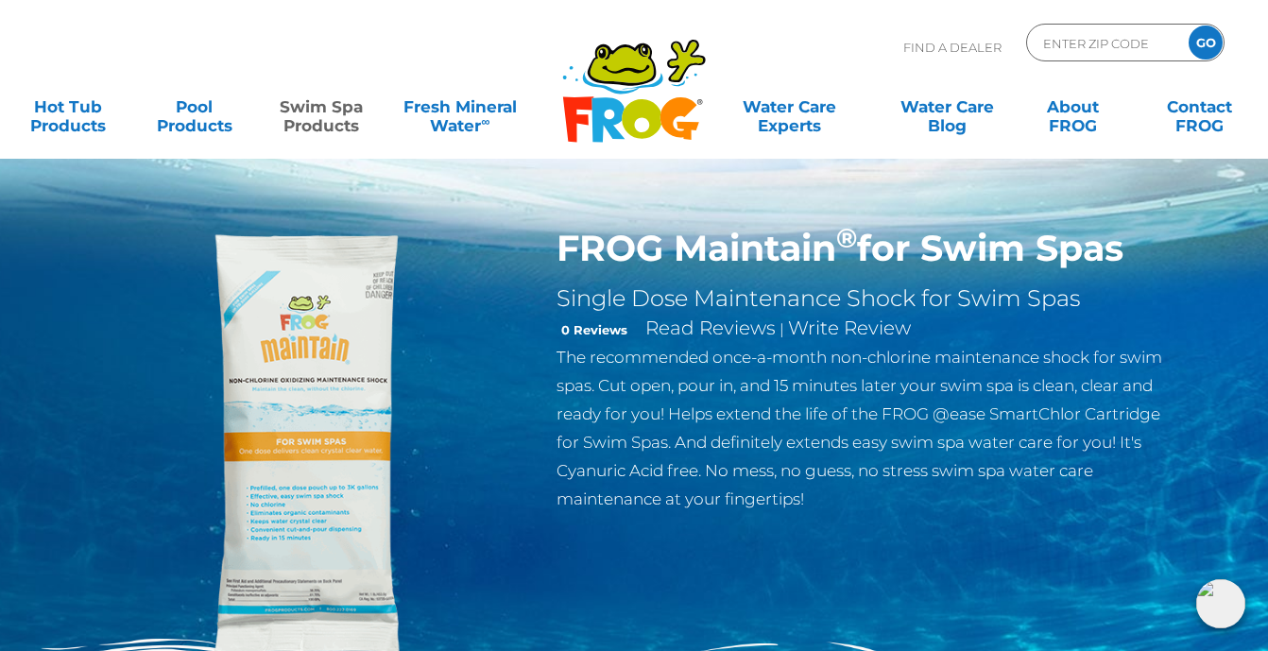
scroll to position [0, 0]
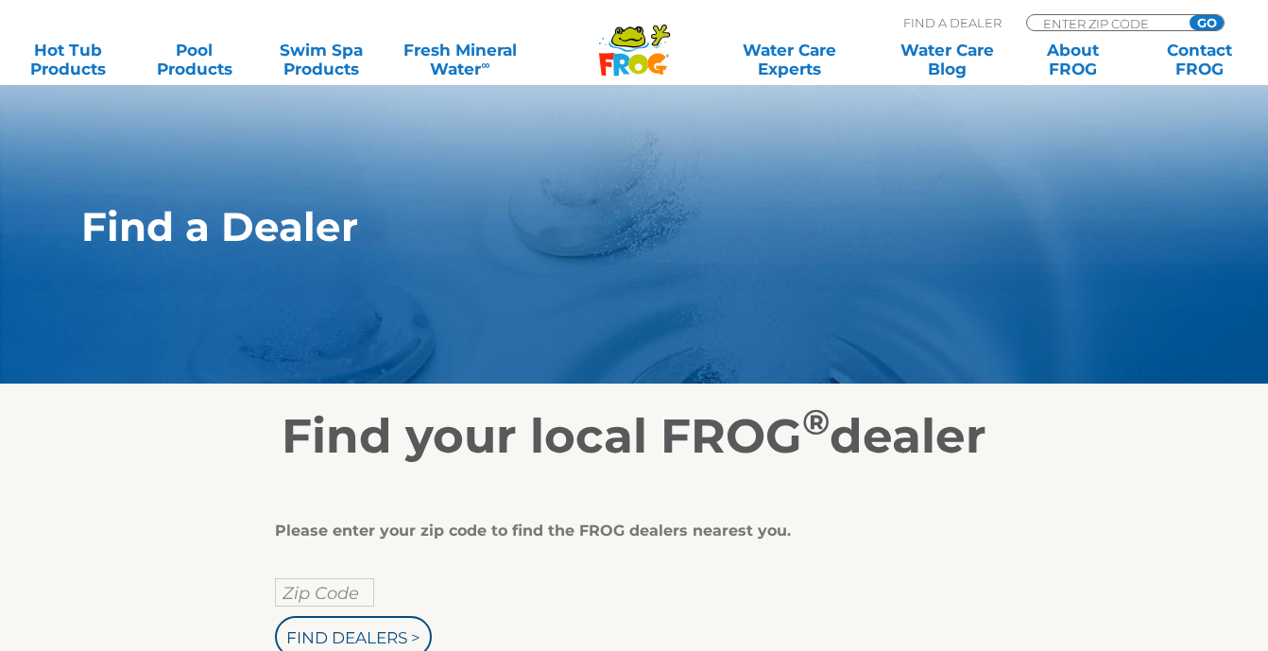
click at [335, 578] on input "Zip Code" at bounding box center [324, 592] width 99 height 28
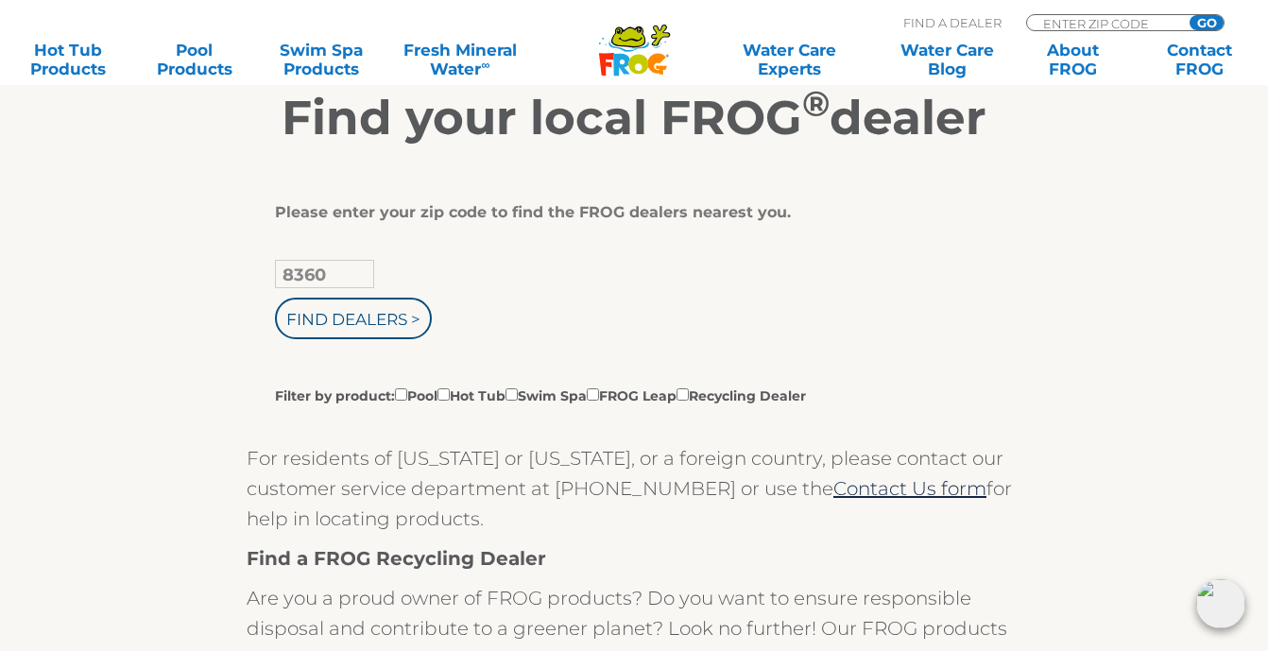
type input "83607"
click at [344, 320] on input "Find Dealers >" at bounding box center [353, 319] width 157 height 42
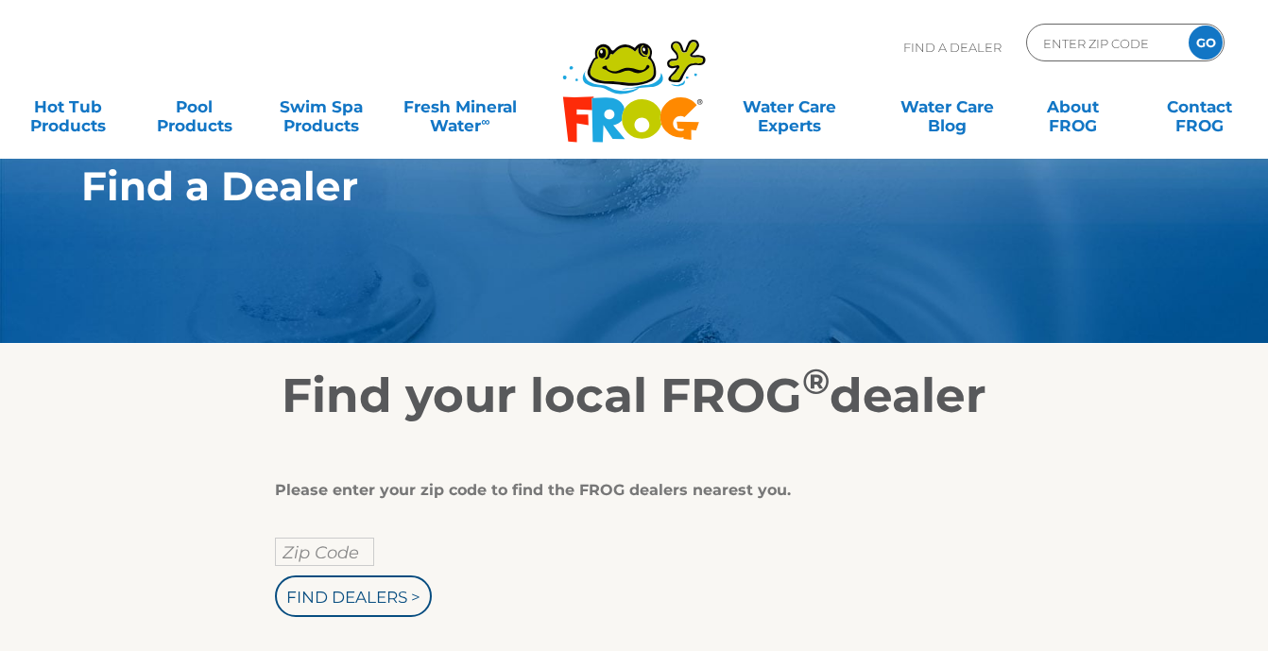
scroll to position [41, 0]
click at [1089, 266] on section "Find a Dealer" at bounding box center [634, 151] width 1268 height 383
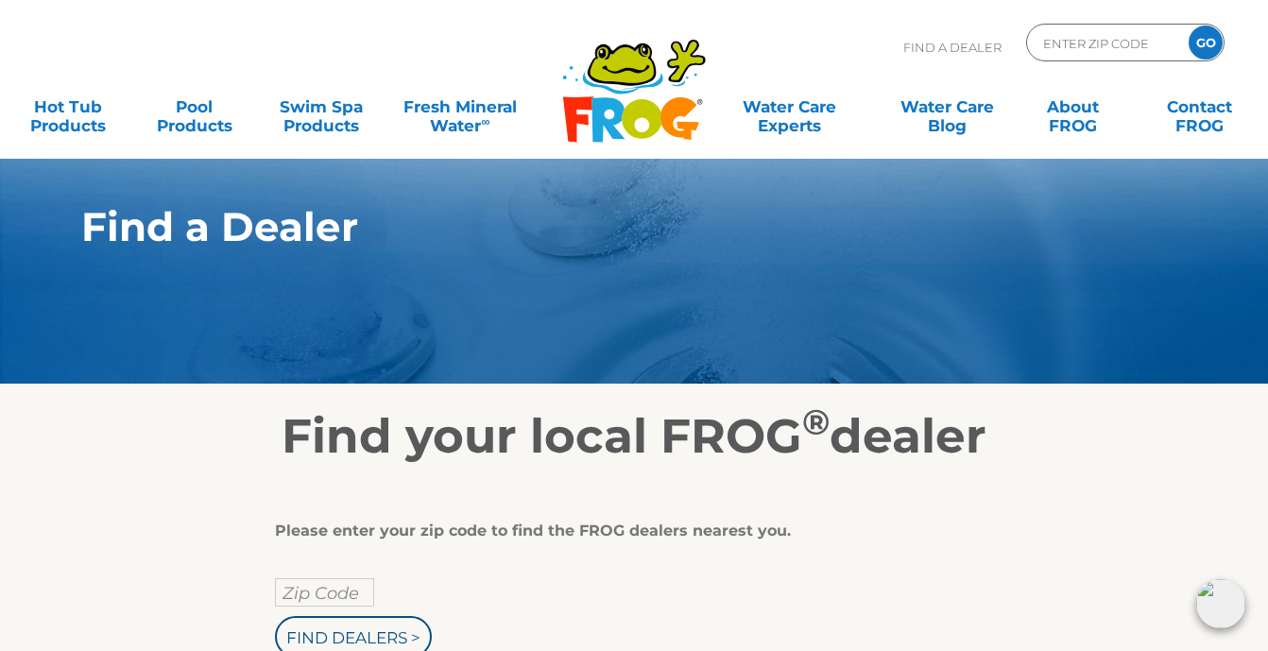
scroll to position [0, 0]
